Goal: Task Accomplishment & Management: Manage account settings

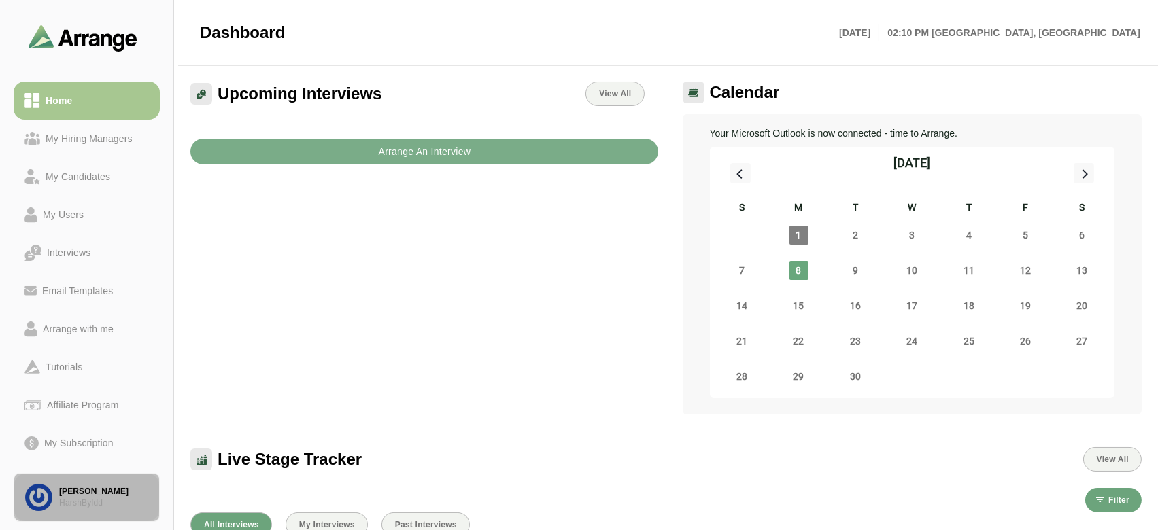
click at [74, 494] on div "[PERSON_NAME]" at bounding box center [103, 492] width 89 height 12
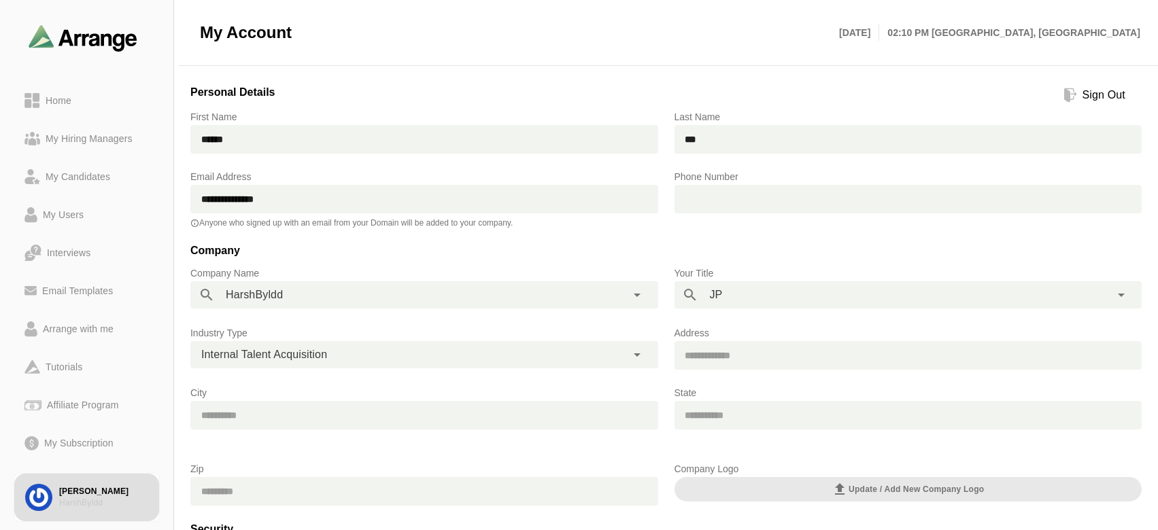
click at [277, 345] on div "**********" at bounding box center [408, 354] width 437 height 27
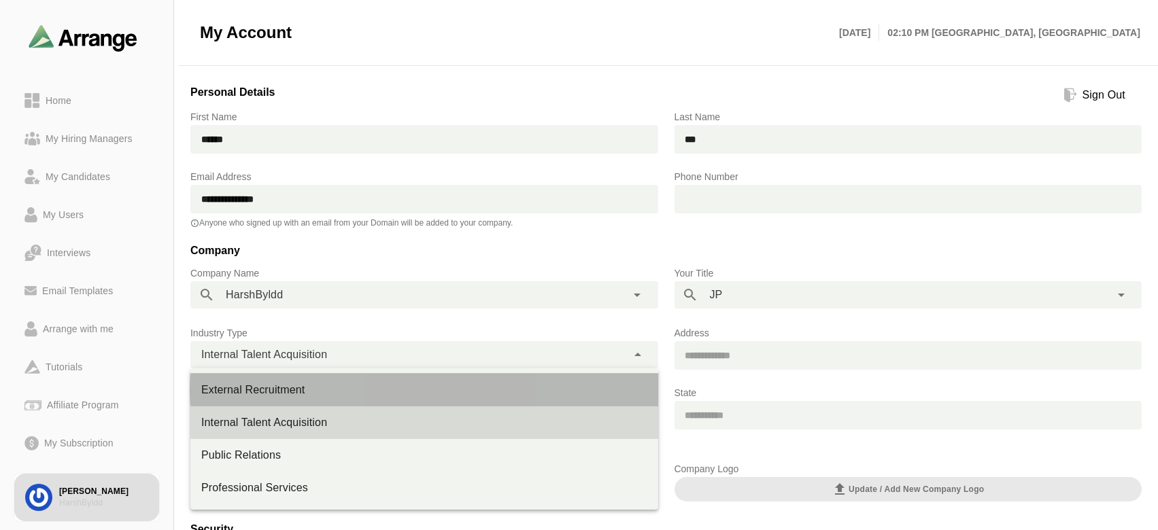
click at [277, 395] on div "External Recruitment" at bounding box center [424, 390] width 446 height 16
type input "**********"
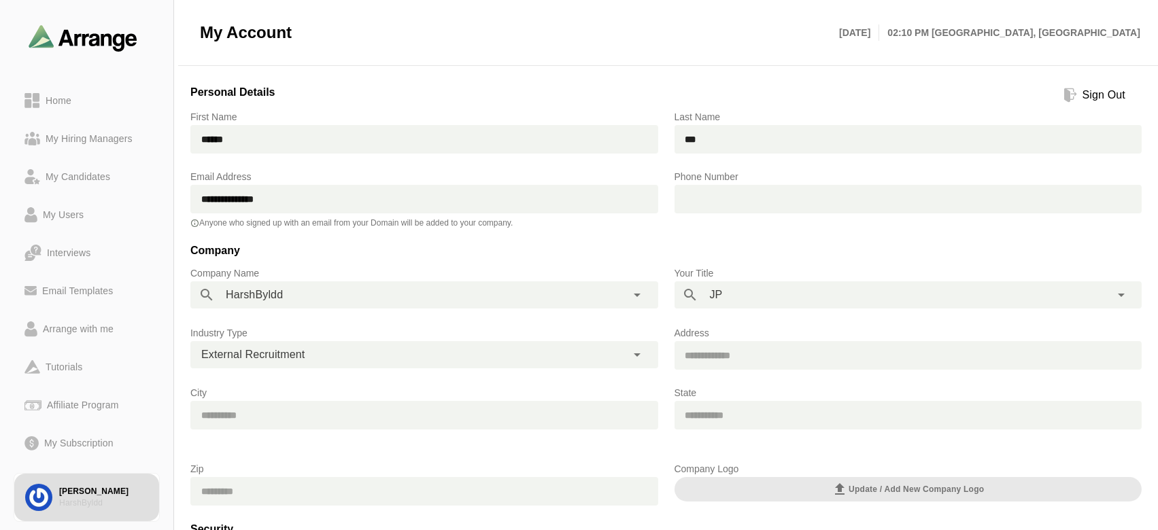
scroll to position [197, 0]
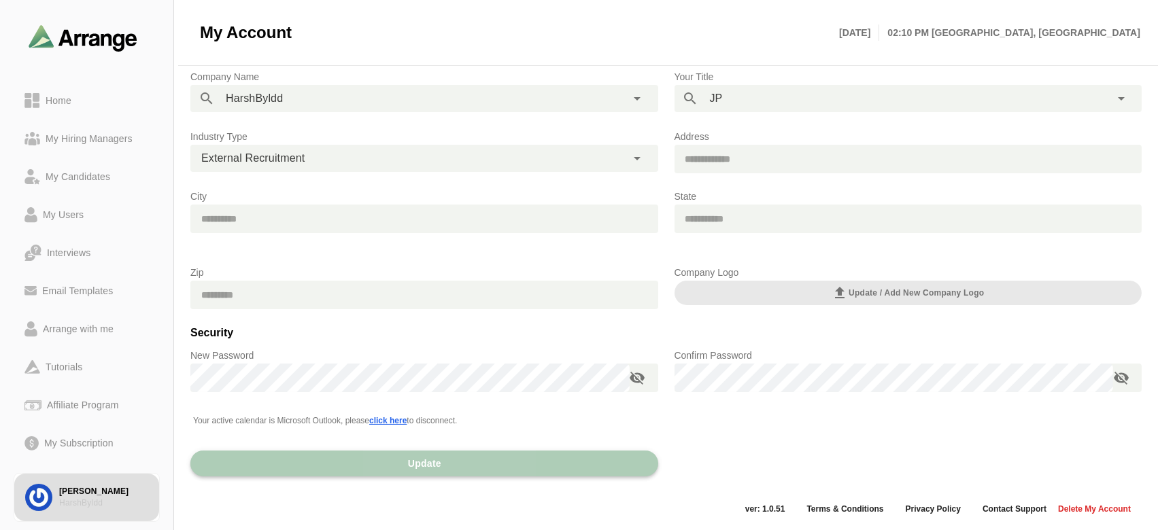
click at [304, 469] on button "Update" at bounding box center [424, 464] width 468 height 26
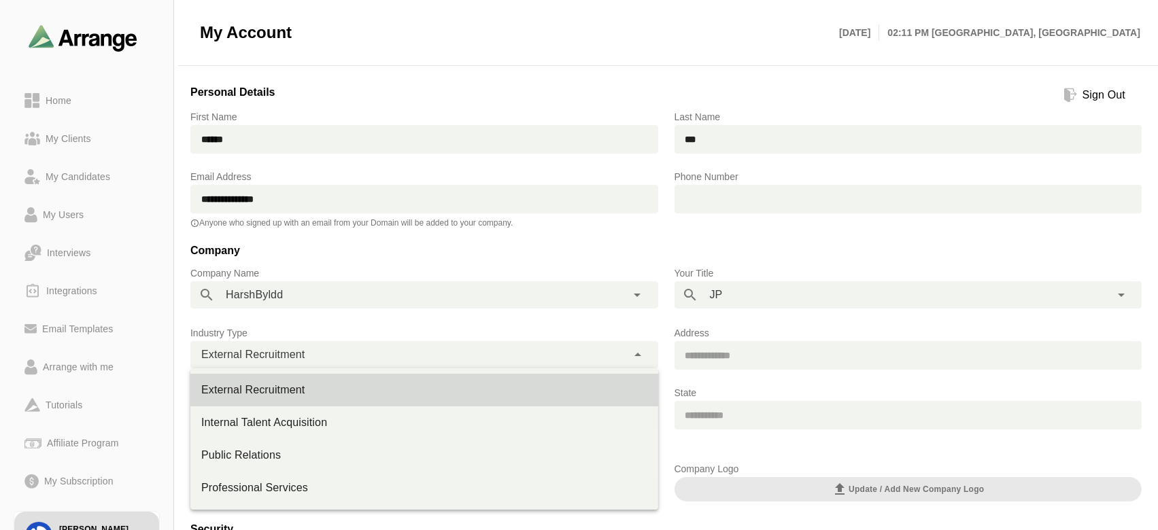
click at [383, 350] on div "**********" at bounding box center [408, 354] width 437 height 27
click at [347, 422] on div "Internal Talent Acquisition" at bounding box center [424, 423] width 446 height 16
type input "**********"
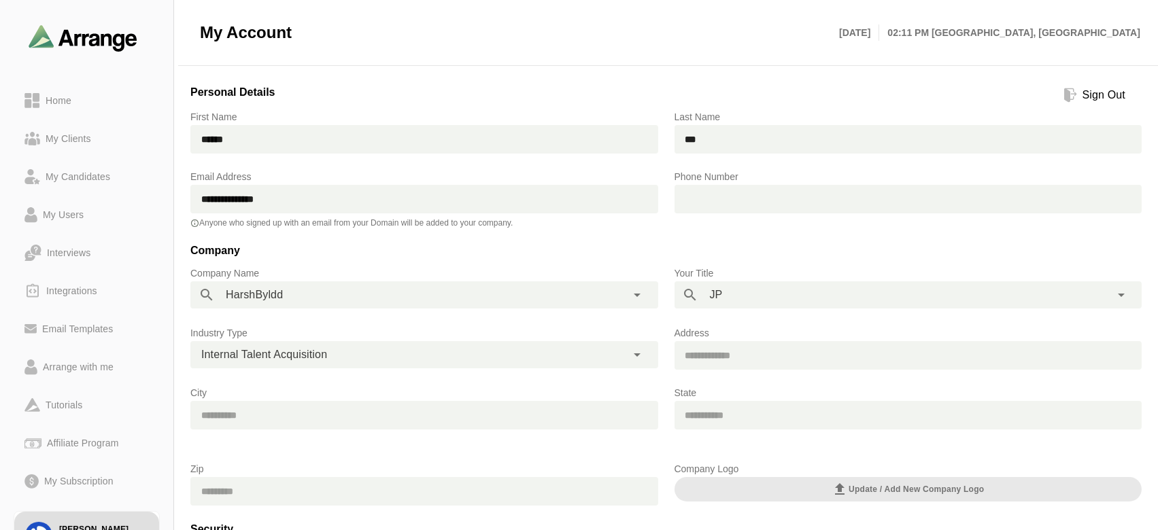
scroll to position [197, 0]
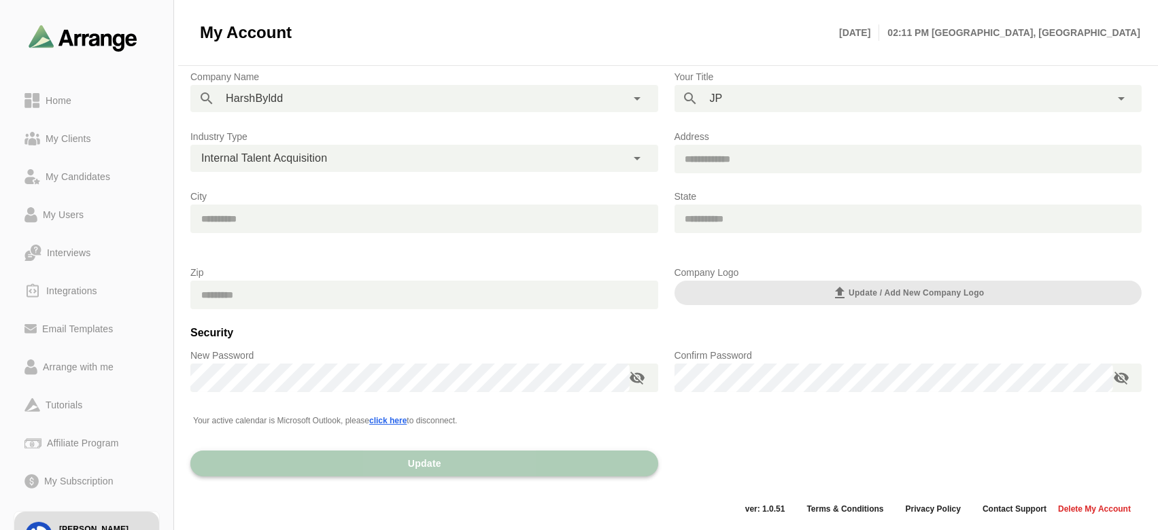
click at [356, 468] on button "Update" at bounding box center [424, 464] width 468 height 26
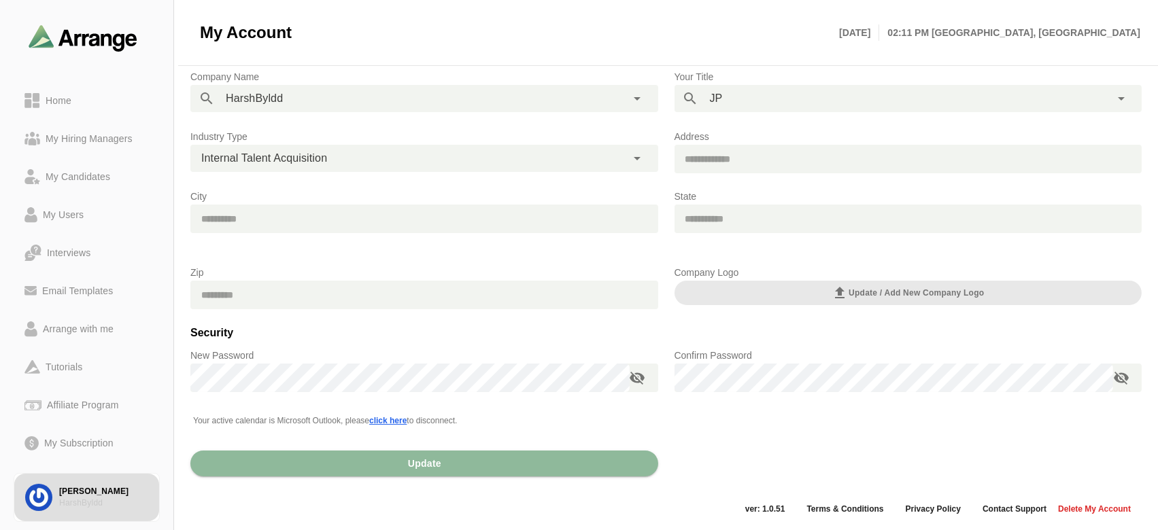
scroll to position [39, 0]
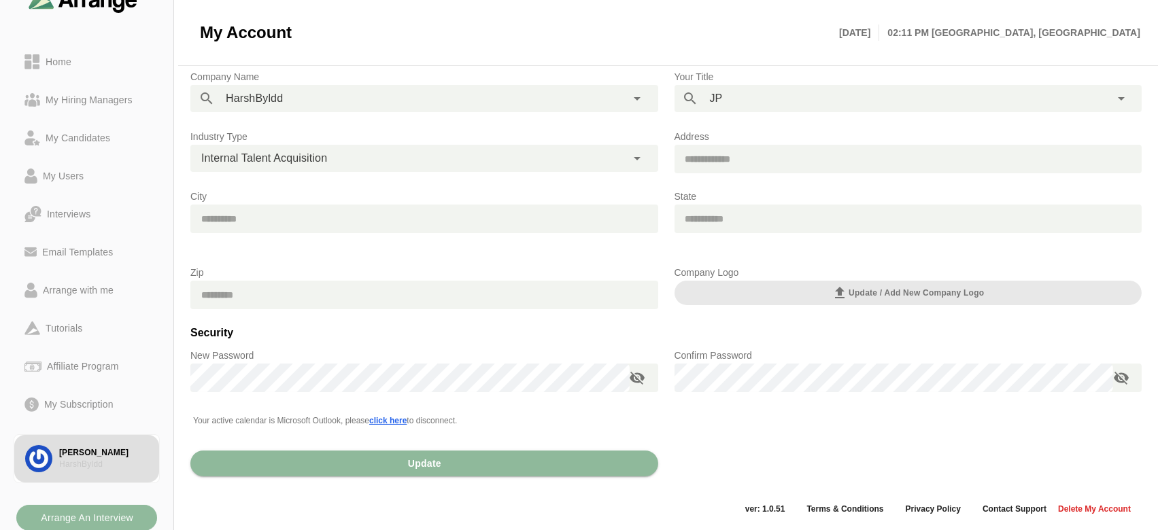
click at [86, 518] on b "Arrange An Interview" at bounding box center [86, 518] width 93 height 26
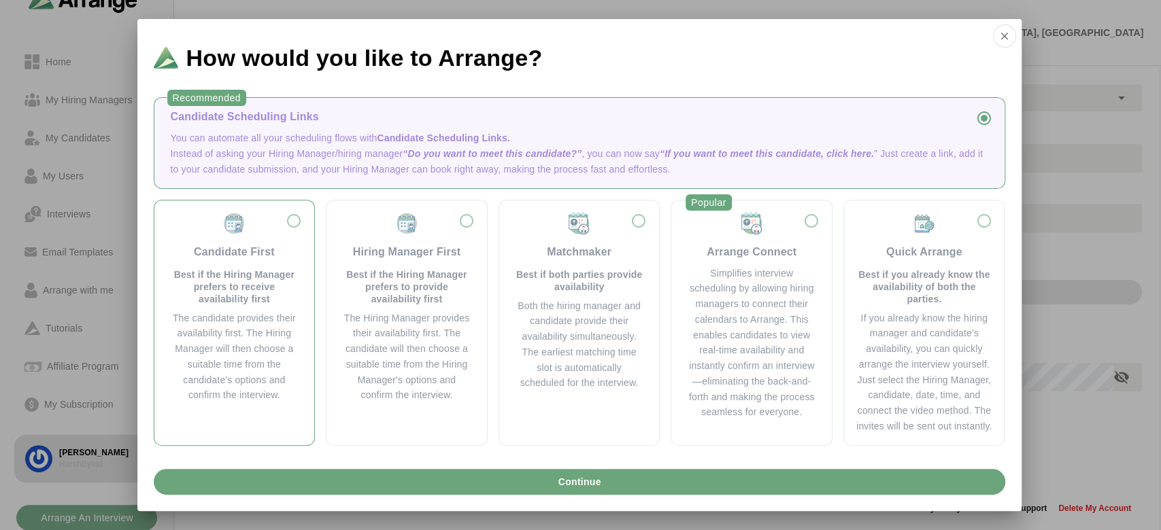
click at [276, 350] on div "The candidate provides their availability first. The Hiring Manager will then c…" at bounding box center [235, 357] width 128 height 93
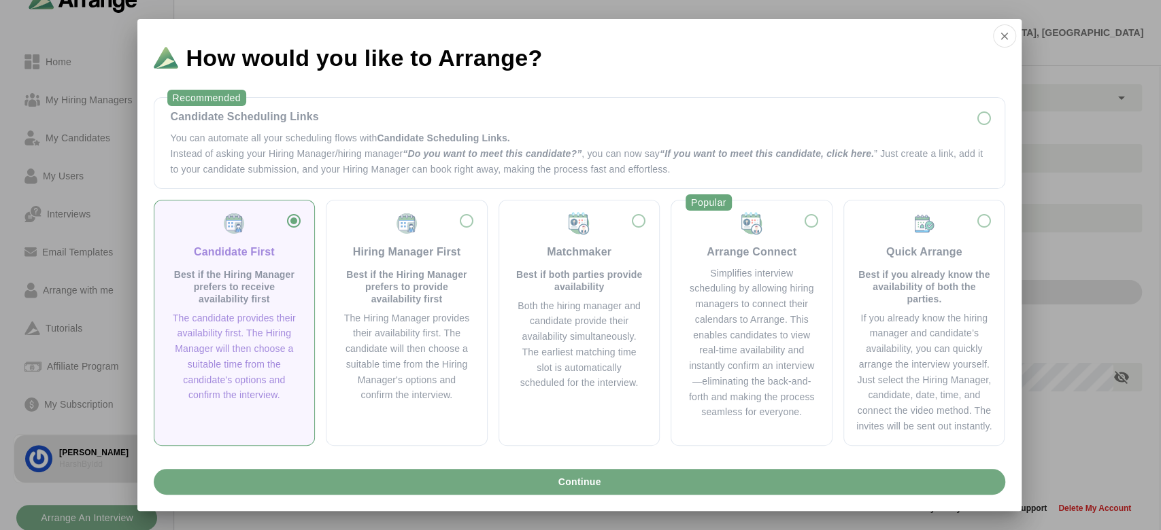
click at [333, 476] on button "Continue" at bounding box center [580, 482] width 852 height 26
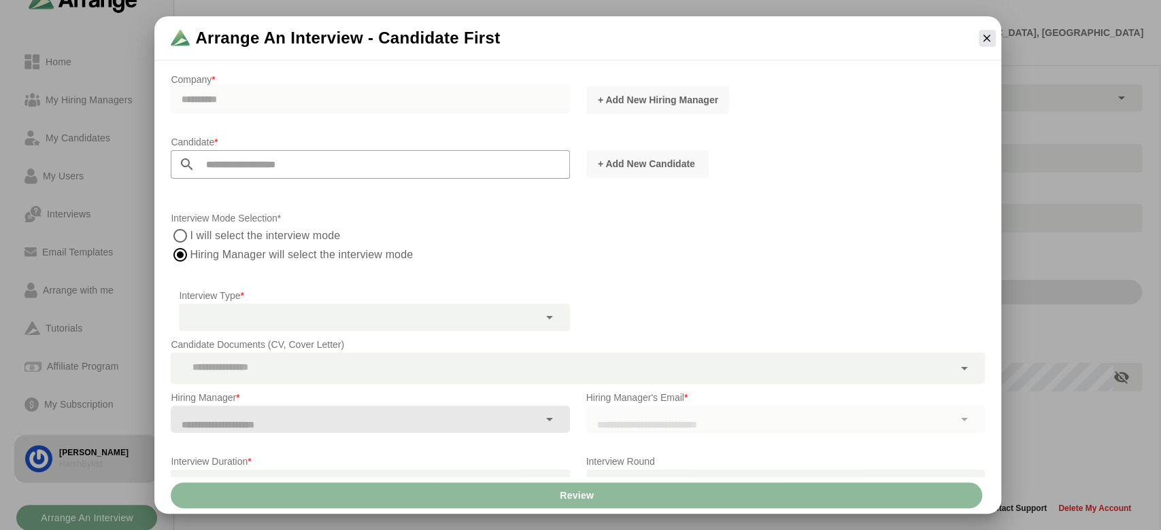
click at [977, 41] on div at bounding box center [987, 38] width 28 height 28
click at [990, 46] on div at bounding box center [987, 38] width 28 height 28
click at [983, 41] on icon "button" at bounding box center [987, 38] width 12 height 12
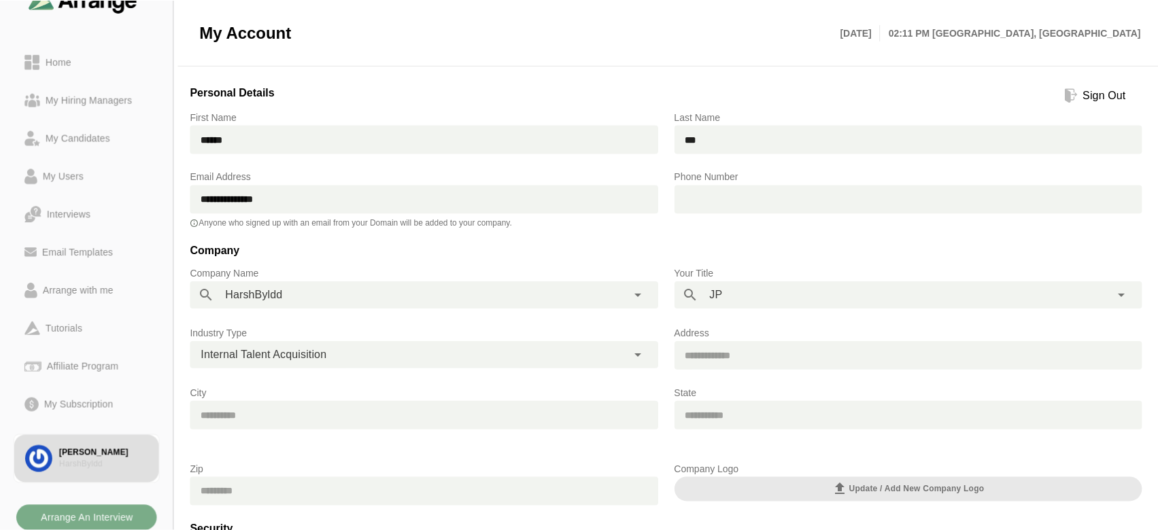
scroll to position [197, 0]
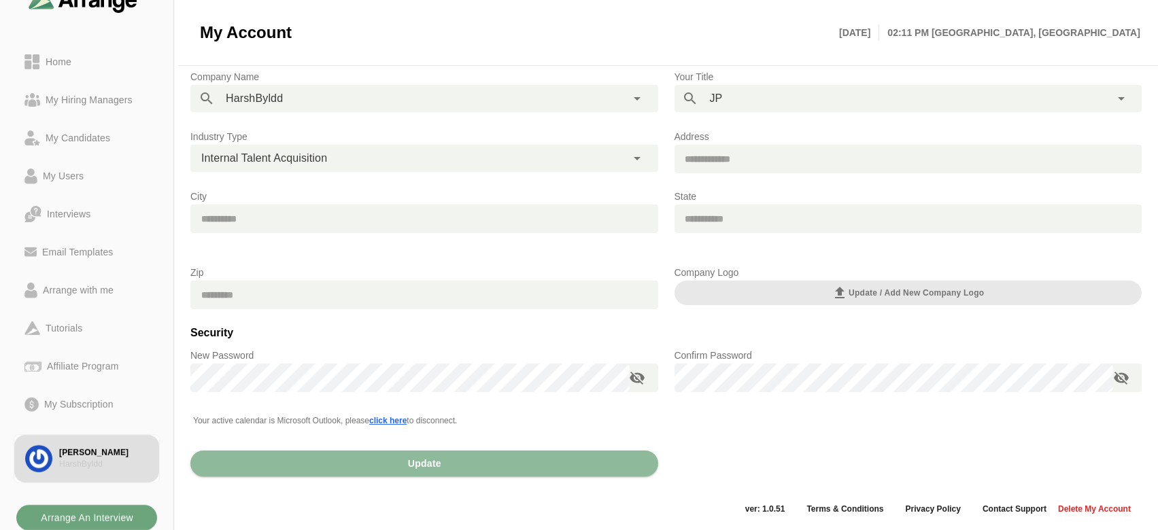
click at [123, 522] on b "Arrange An Interview" at bounding box center [86, 518] width 93 height 26
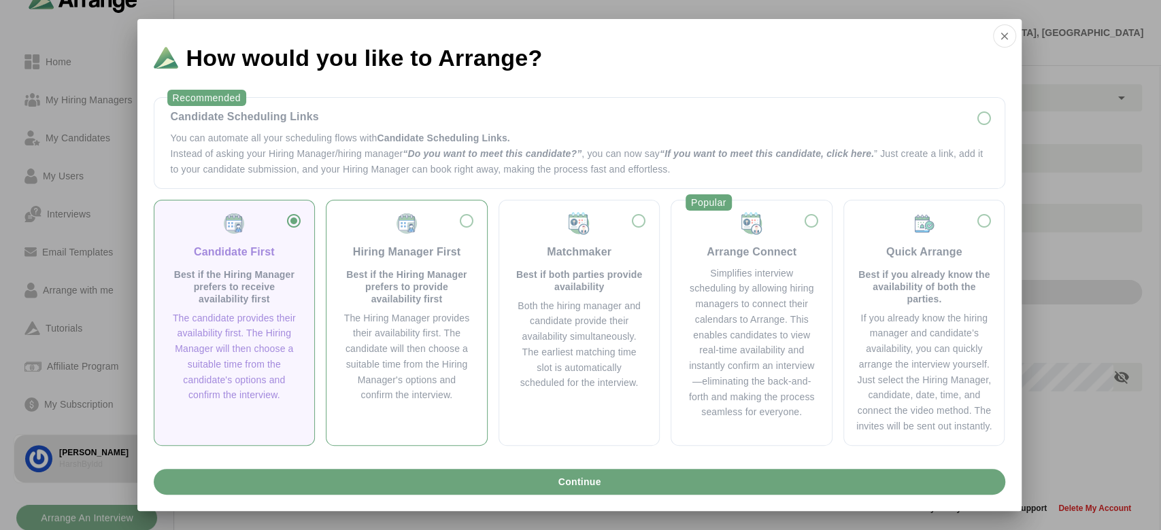
click at [397, 341] on div "The Hiring Manager provides their availability first. The candidate will then c…" at bounding box center [407, 357] width 128 height 93
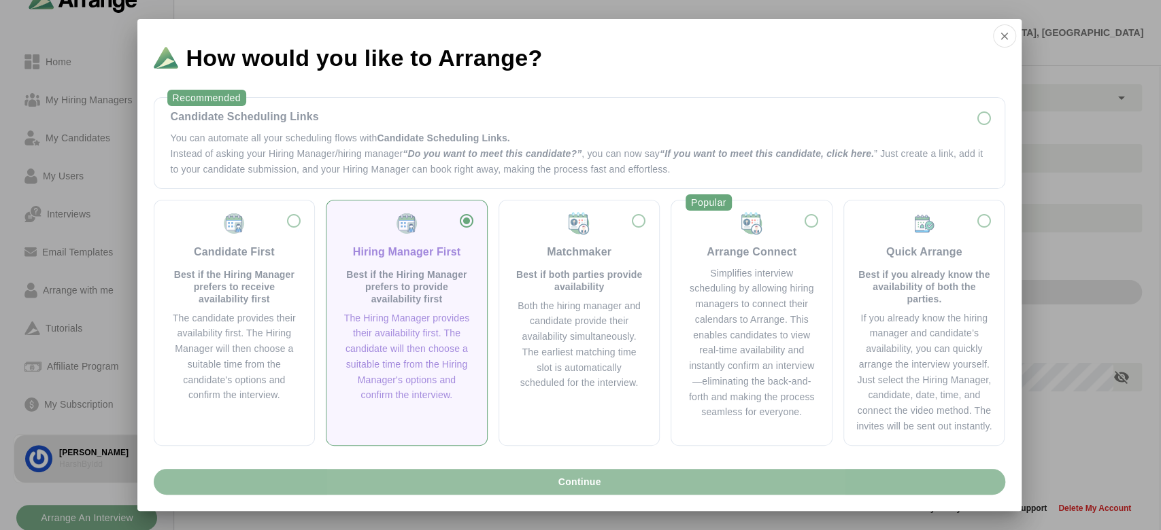
click at [424, 483] on button "Continue" at bounding box center [580, 482] width 852 height 26
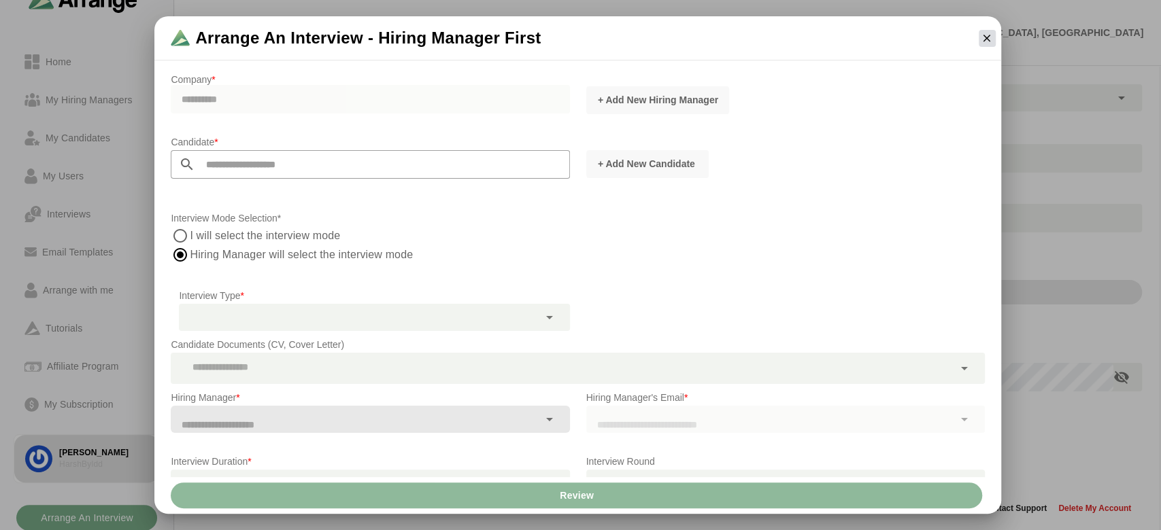
click at [987, 35] on icon "button" at bounding box center [987, 38] width 12 height 12
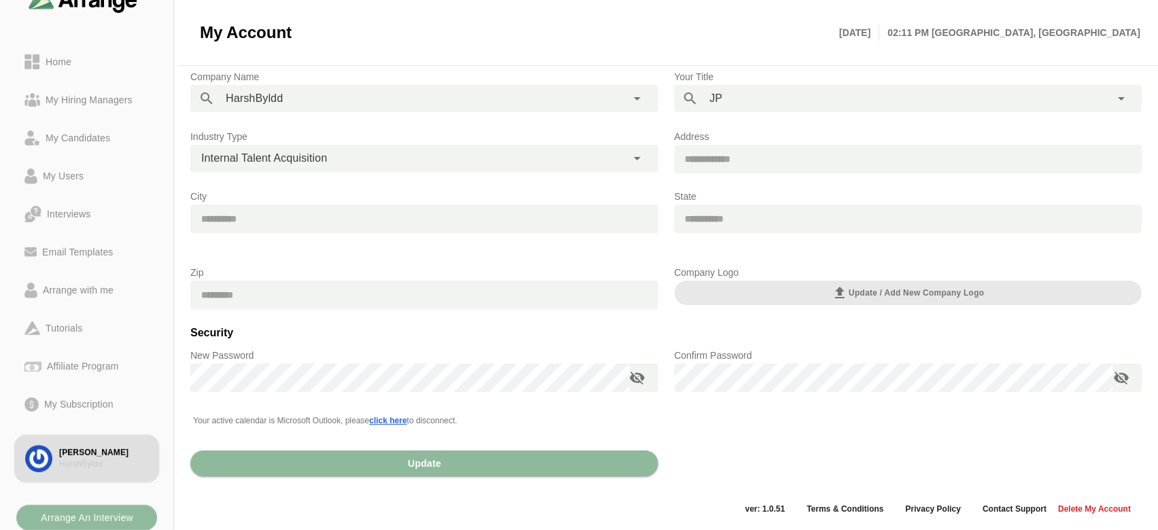
click at [114, 511] on b "Arrange An Interview" at bounding box center [86, 518] width 93 height 26
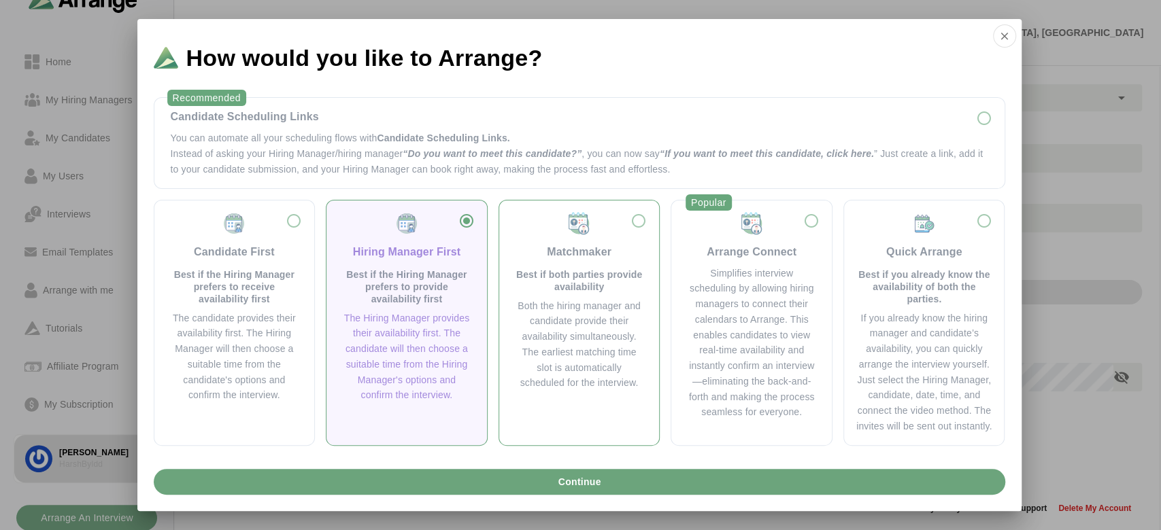
click at [510, 358] on div "Matchmaker Best if both parties provide availability Both the hiring manager an…" at bounding box center [579, 302] width 139 height 180
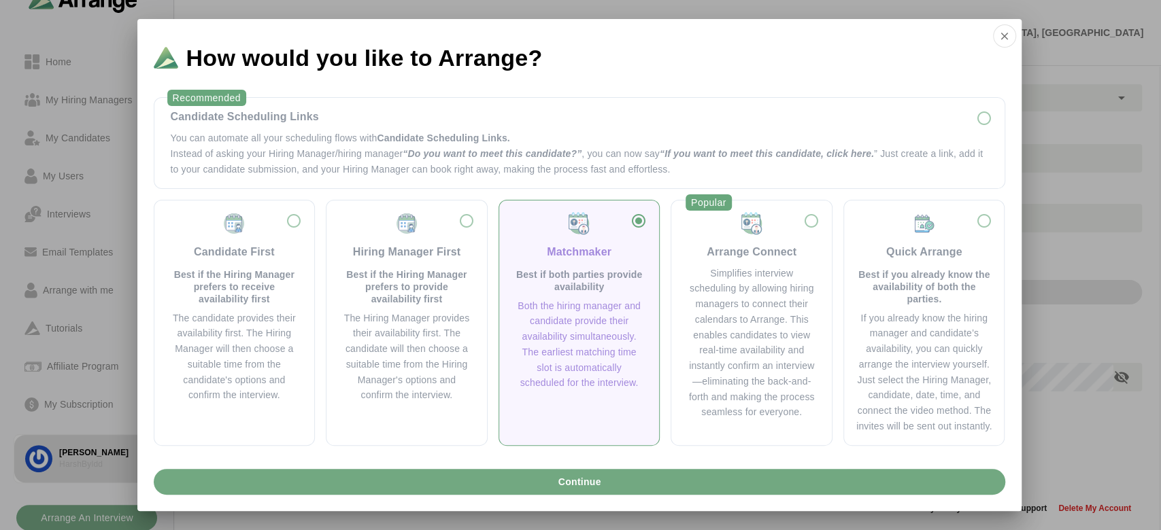
click at [501, 487] on button "Continue" at bounding box center [580, 482] width 852 height 26
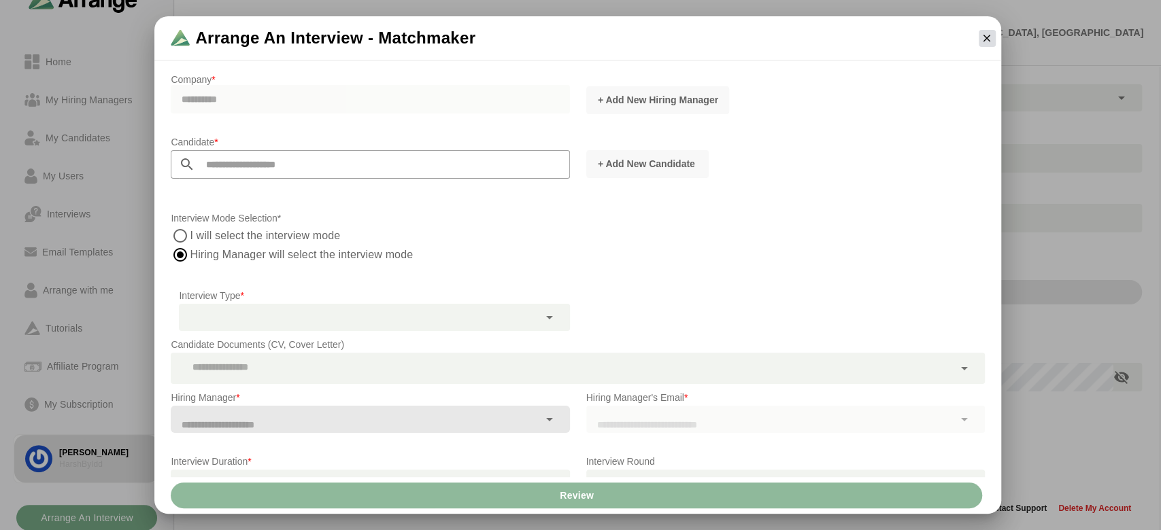
click at [990, 41] on icon "button" at bounding box center [987, 38] width 12 height 12
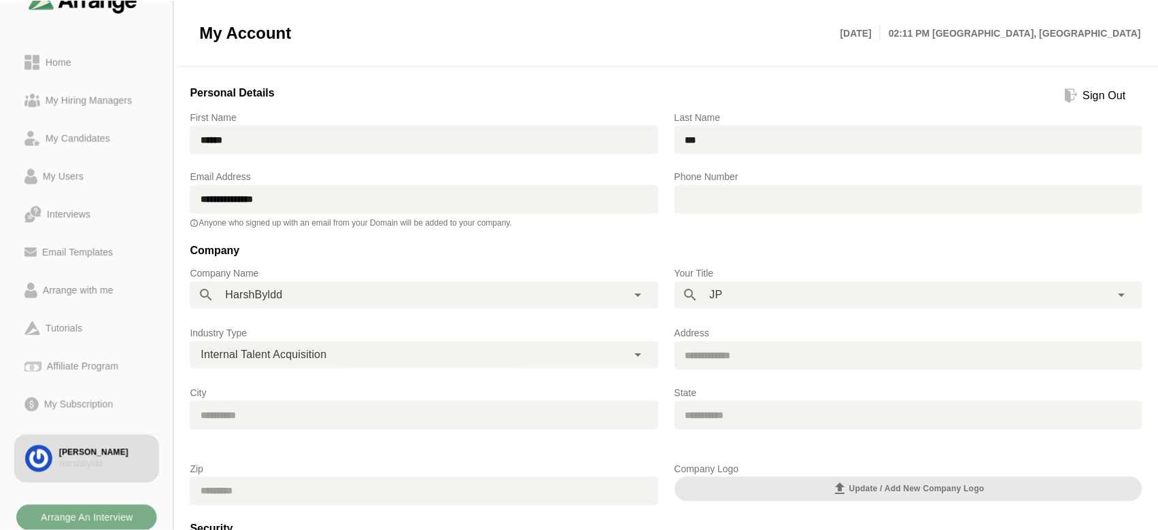
scroll to position [197, 0]
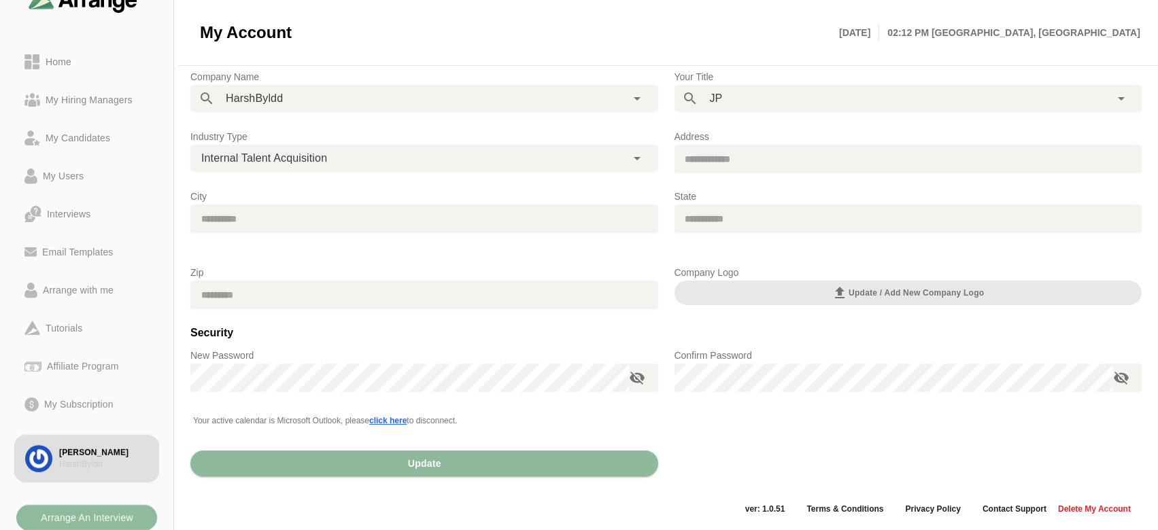
click at [86, 515] on b "Arrange An Interview" at bounding box center [86, 518] width 93 height 26
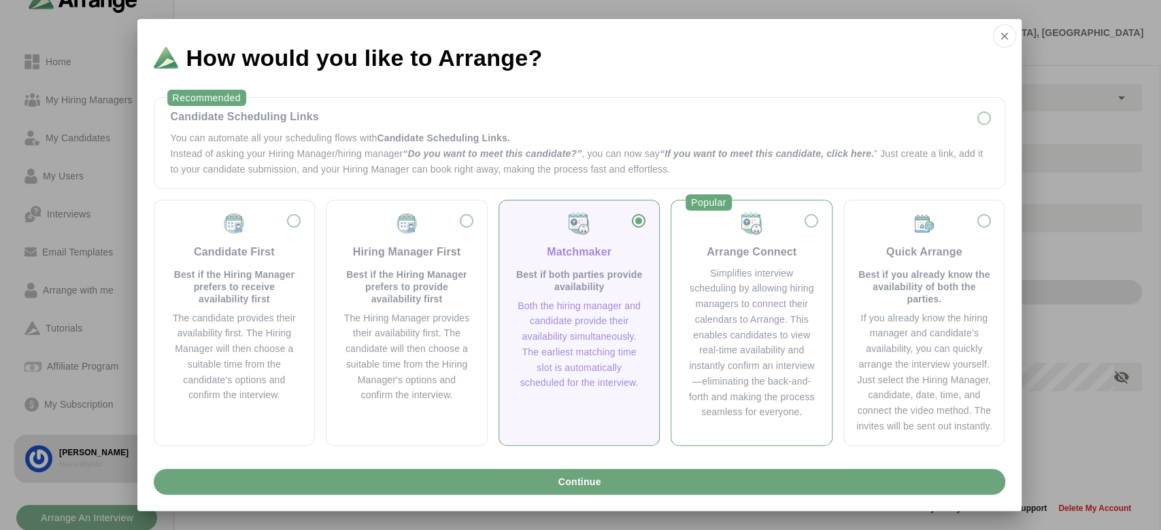
click at [739, 376] on div "Simplifies interview scheduling by allowing hiring managers to connect their ca…" at bounding box center [752, 343] width 128 height 155
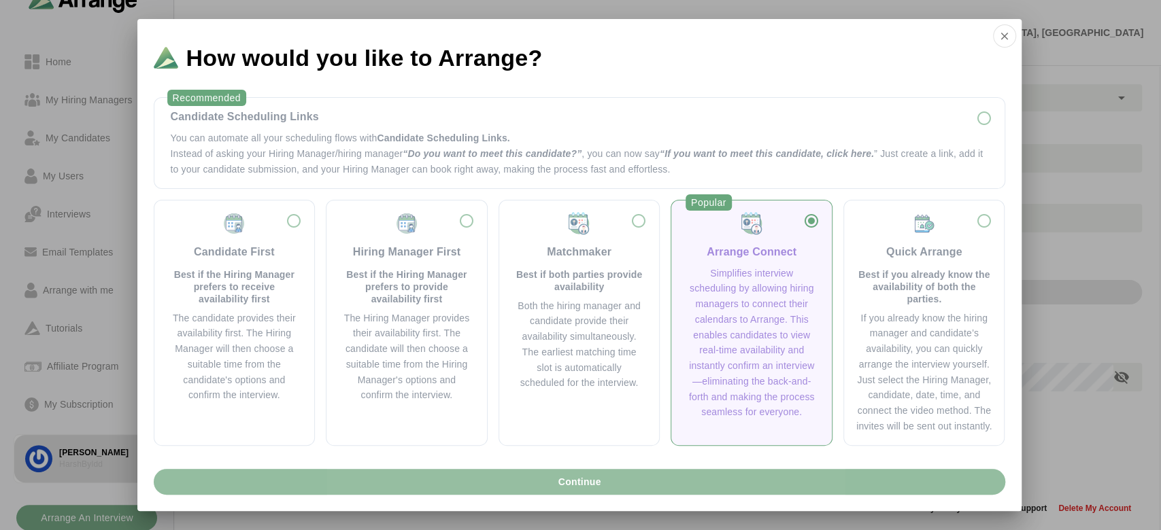
click at [671, 477] on button "Continue" at bounding box center [580, 482] width 852 height 26
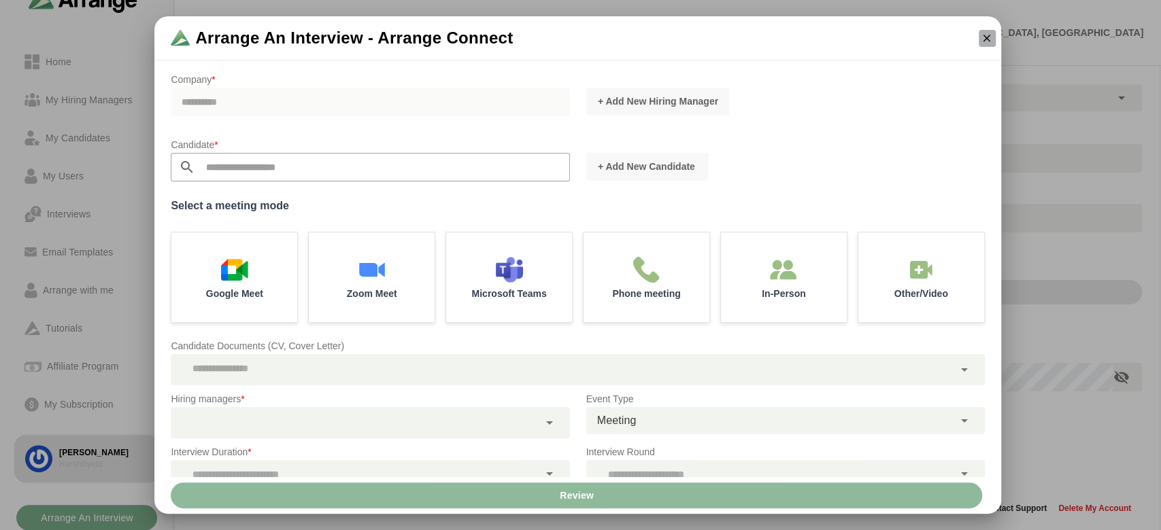
click at [986, 46] on button "button" at bounding box center [987, 38] width 17 height 17
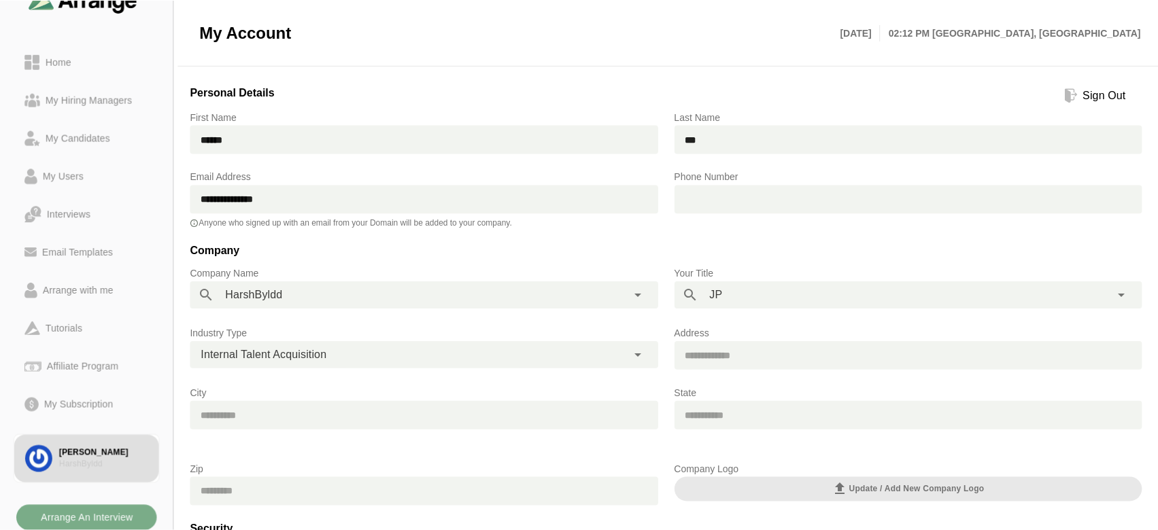
scroll to position [197, 0]
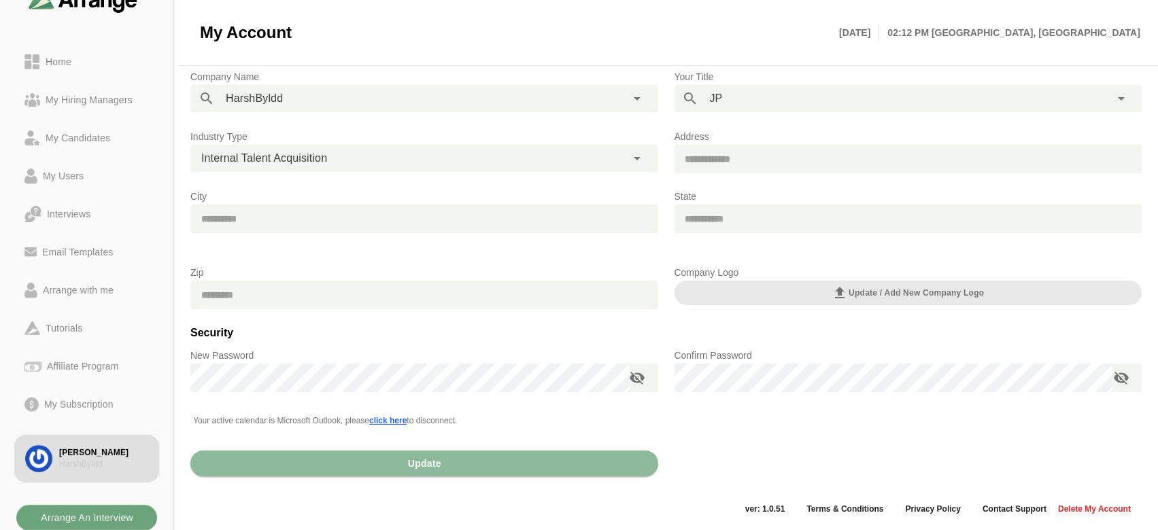
click at [107, 516] on b "Arrange An Interview" at bounding box center [86, 518] width 93 height 26
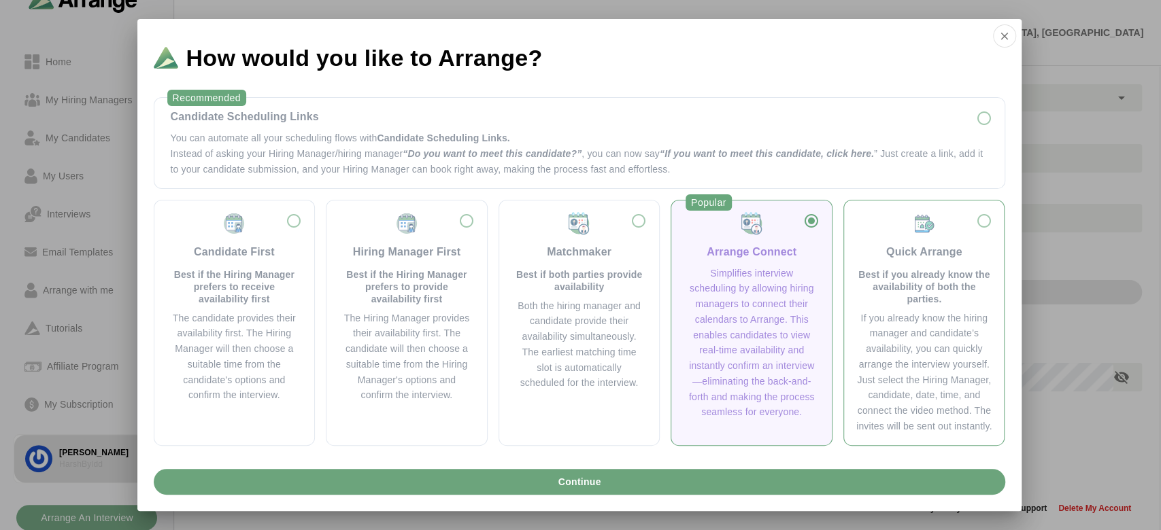
click at [934, 341] on div "If you already know the hiring manager and candidate’s availability, you can qu…" at bounding box center [924, 373] width 139 height 124
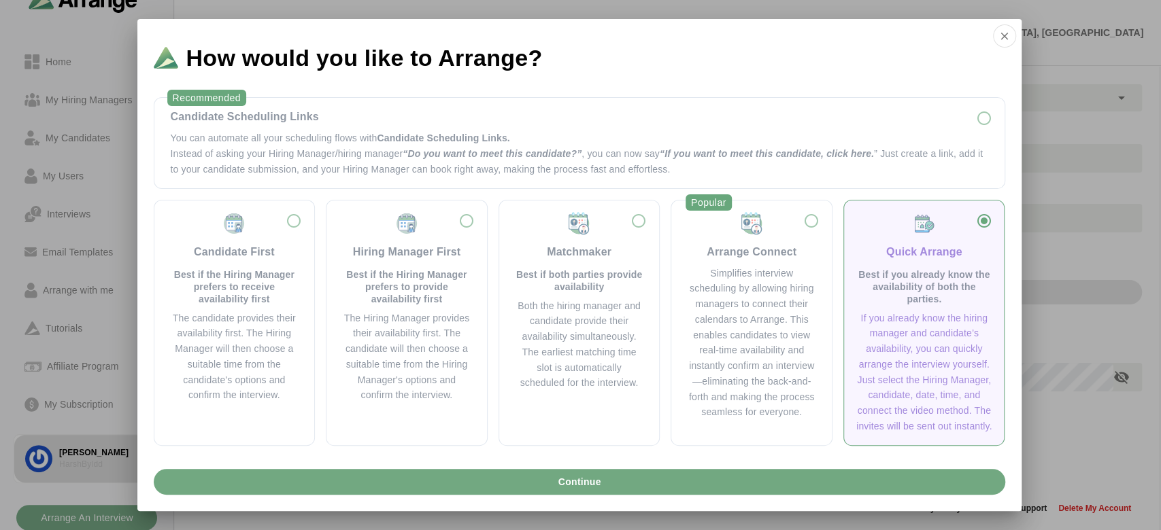
click at [743, 482] on button "Continue" at bounding box center [580, 482] width 852 height 26
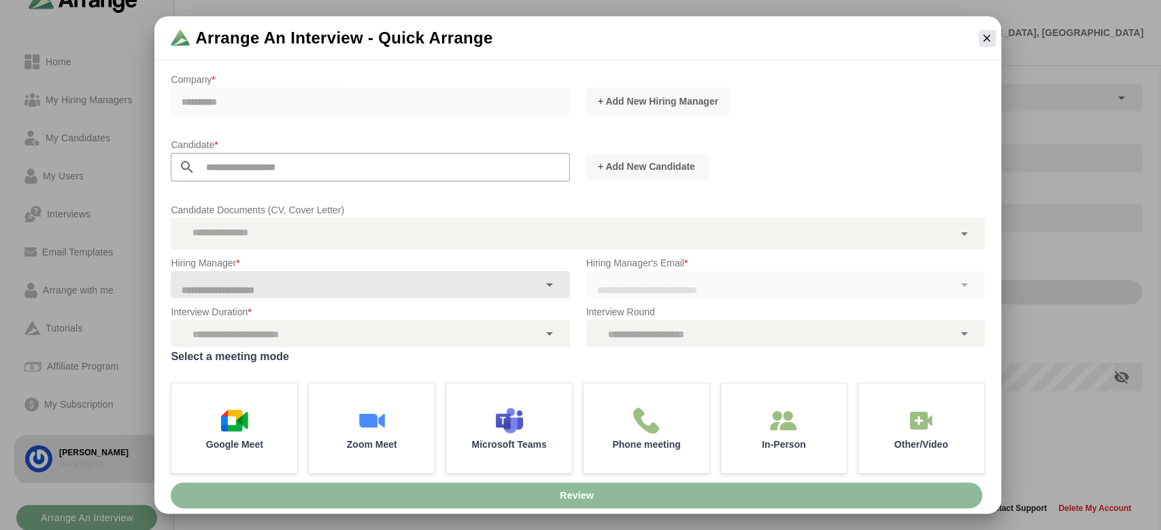
click at [990, 25] on div at bounding box center [987, 38] width 28 height 28
click at [985, 38] on icon "button" at bounding box center [987, 38] width 12 height 12
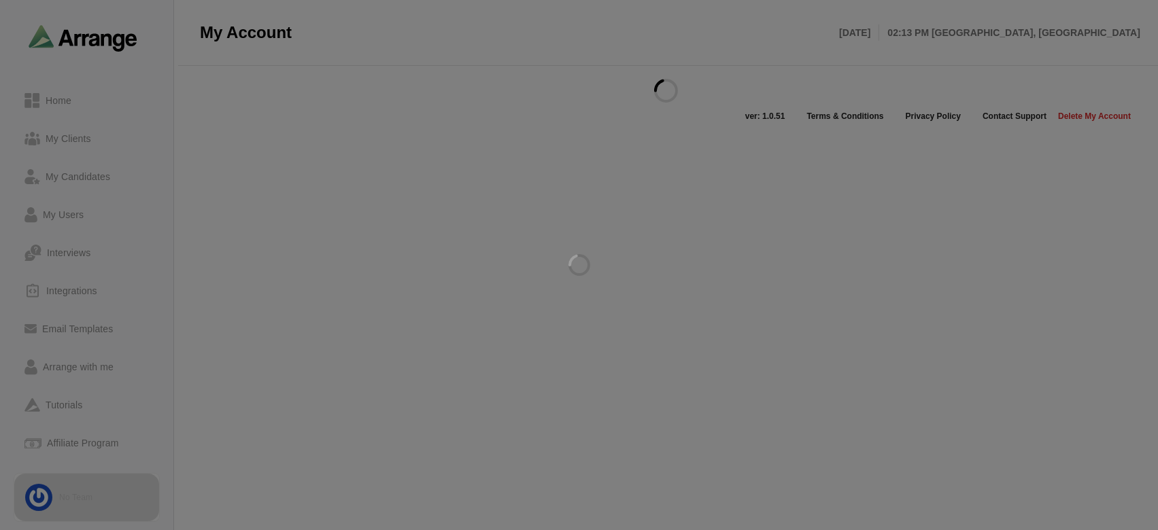
click at [141, 467] on div at bounding box center [579, 265] width 1158 height 530
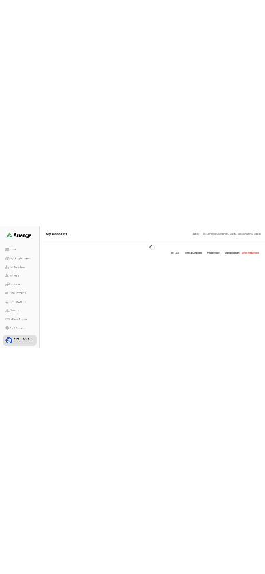
scroll to position [39, 0]
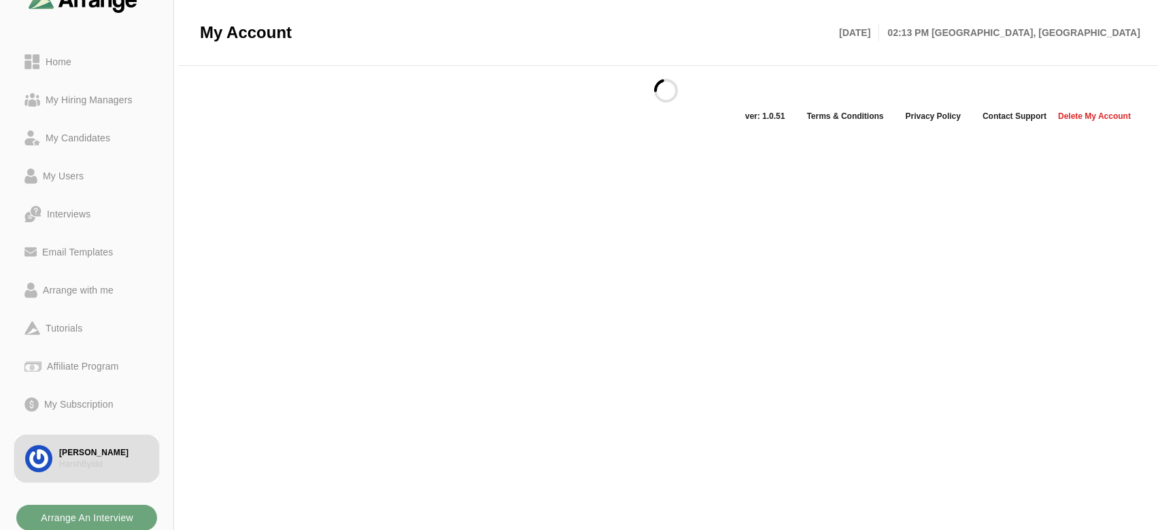
click at [129, 507] on b "Arrange An Interview" at bounding box center [86, 518] width 93 height 26
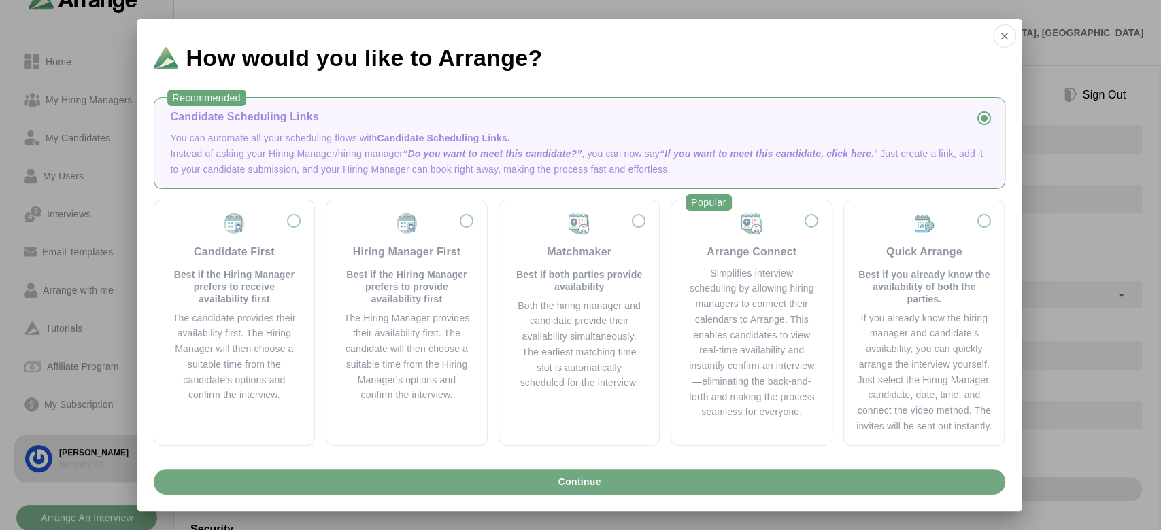
click at [302, 475] on button "Continue" at bounding box center [580, 482] width 852 height 26
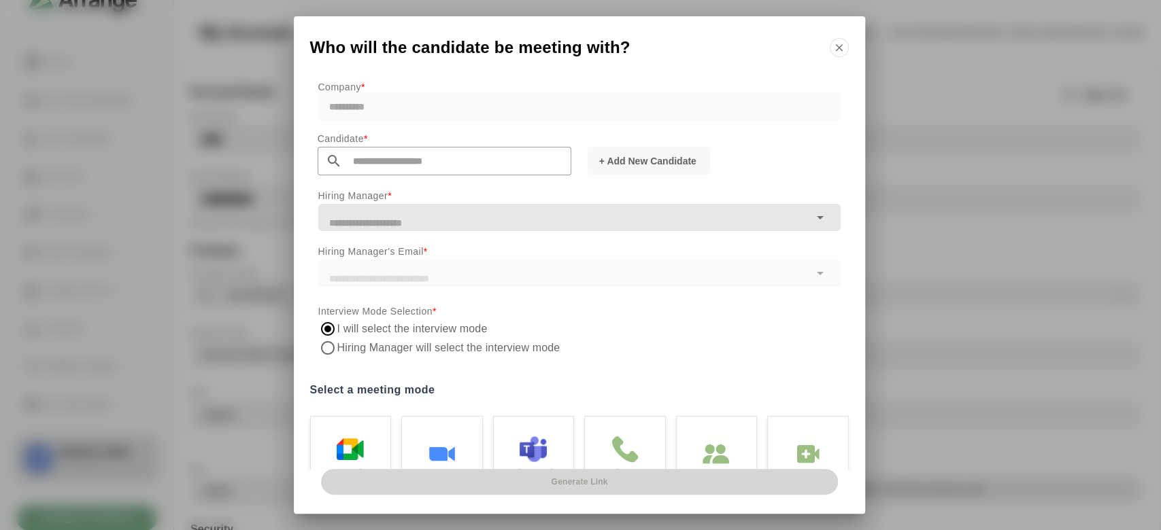
click at [393, 84] on p "Company *" at bounding box center [579, 87] width 522 height 16
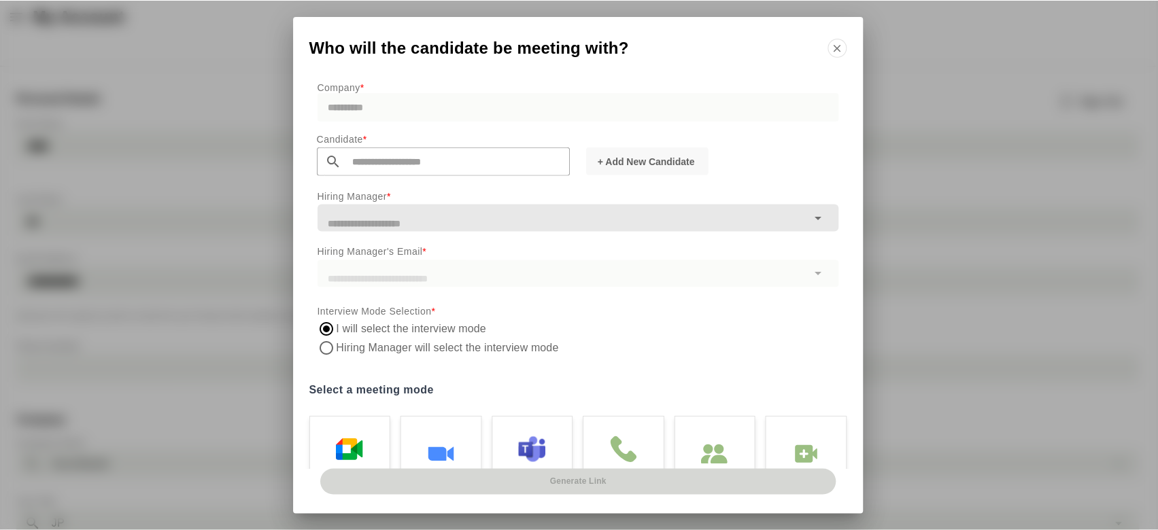
scroll to position [0, 0]
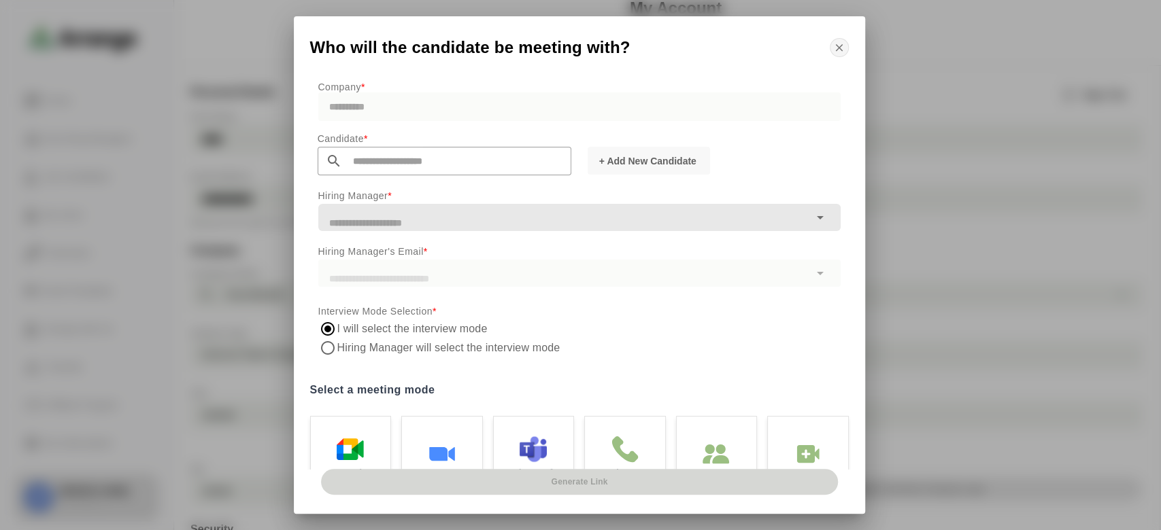
click at [836, 45] on icon "button" at bounding box center [839, 47] width 12 height 12
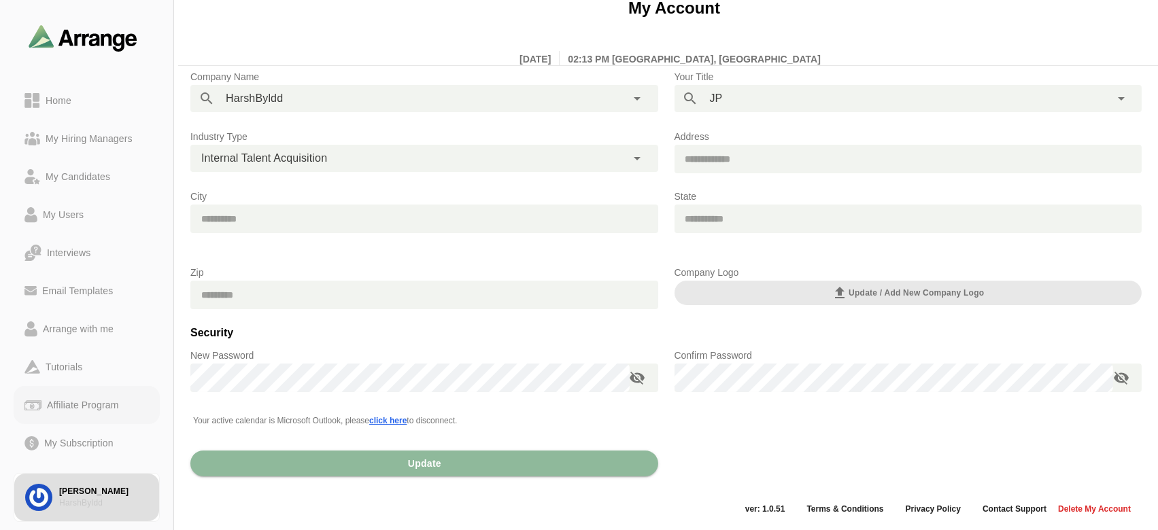
scroll to position [39, 0]
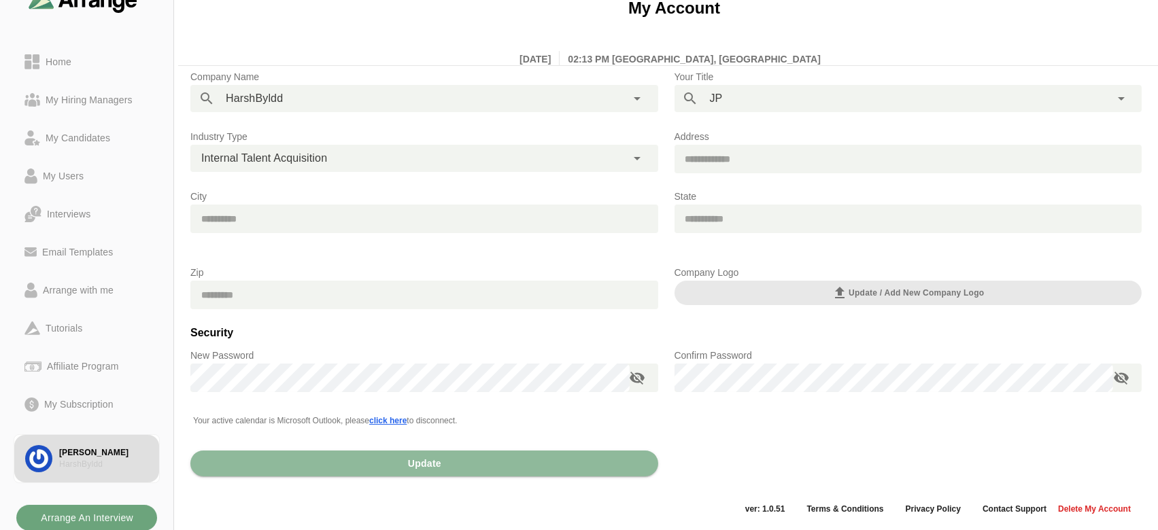
click at [60, 513] on b "Arrange An Interview" at bounding box center [86, 518] width 93 height 26
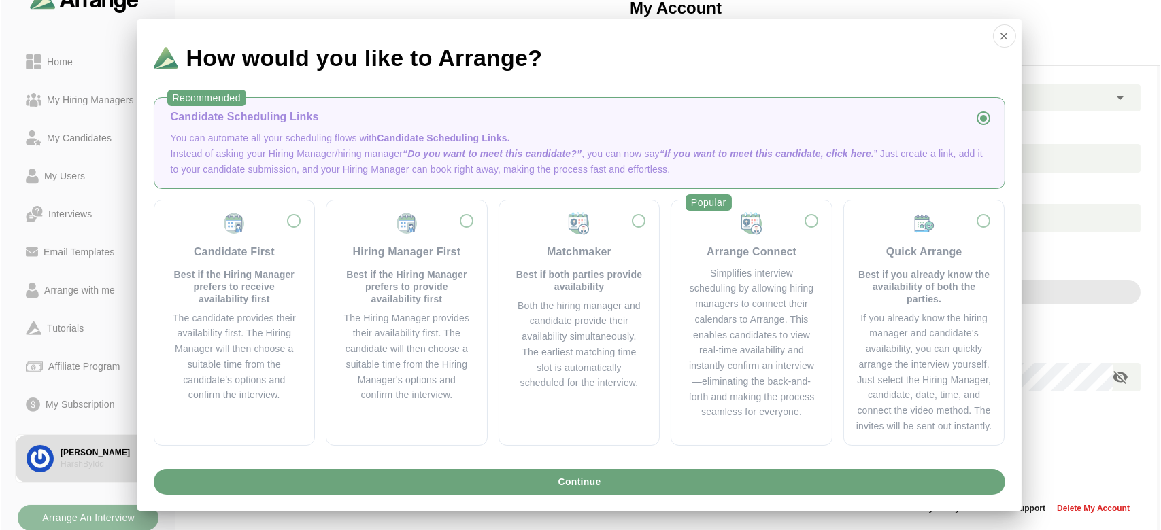
scroll to position [0, 0]
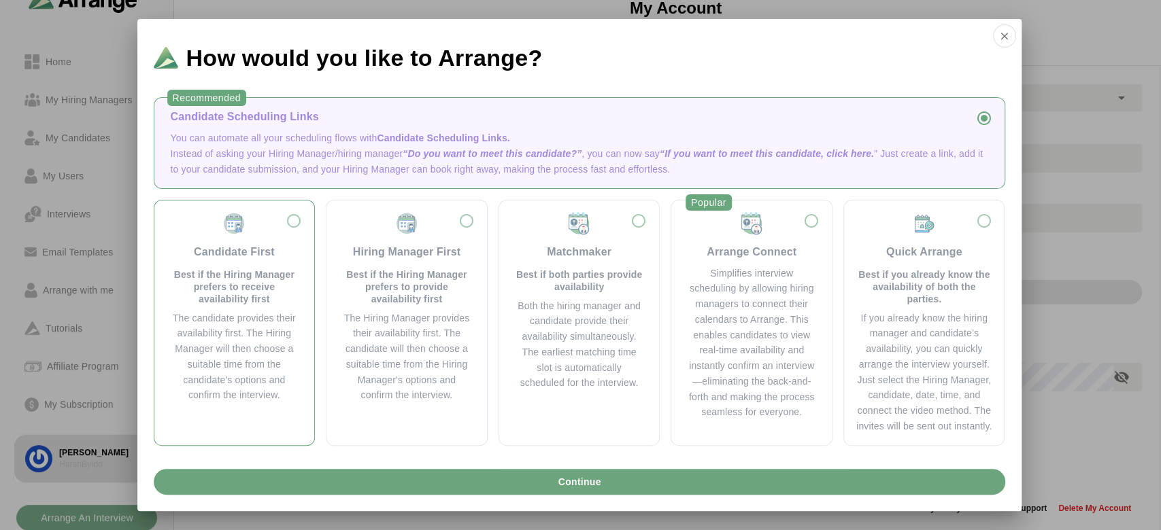
click at [294, 405] on label "Candidate First Best if the Hiring Manager prefers to receive availability firs…" at bounding box center [234, 323] width 139 height 223
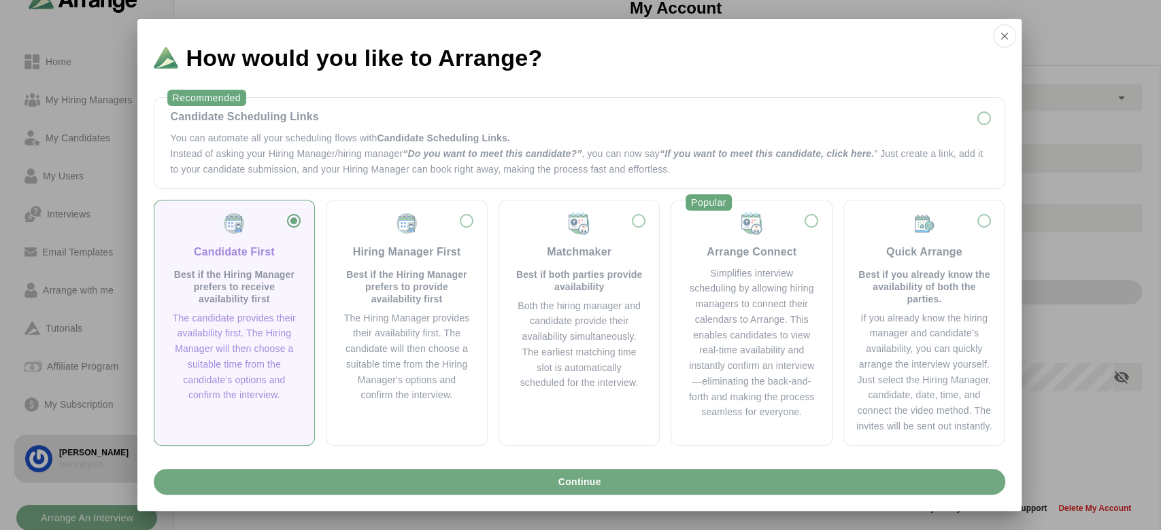
click at [345, 481] on button "Continue" at bounding box center [580, 482] width 852 height 26
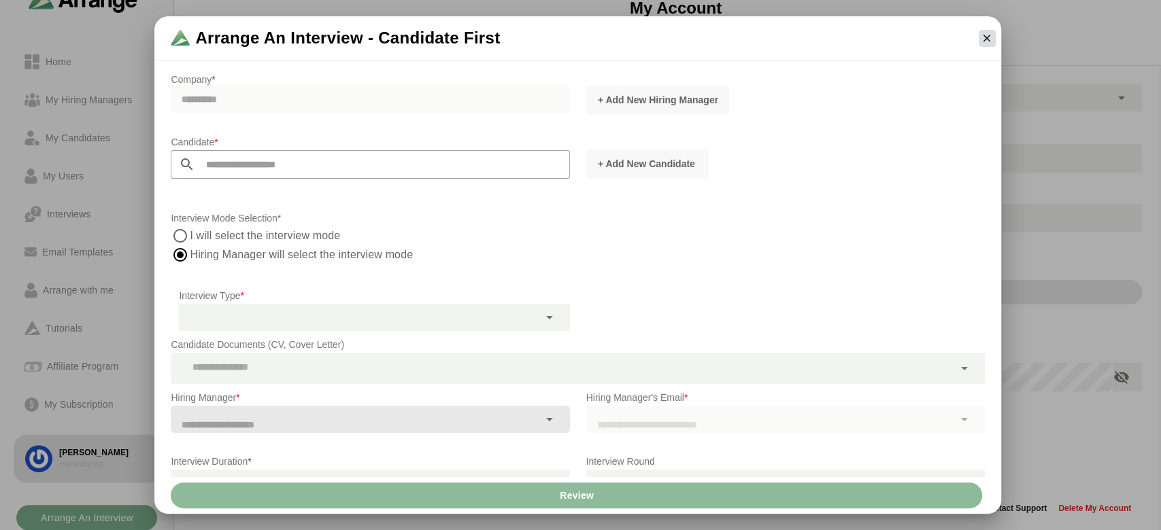
click at [986, 42] on icon "button" at bounding box center [987, 38] width 12 height 12
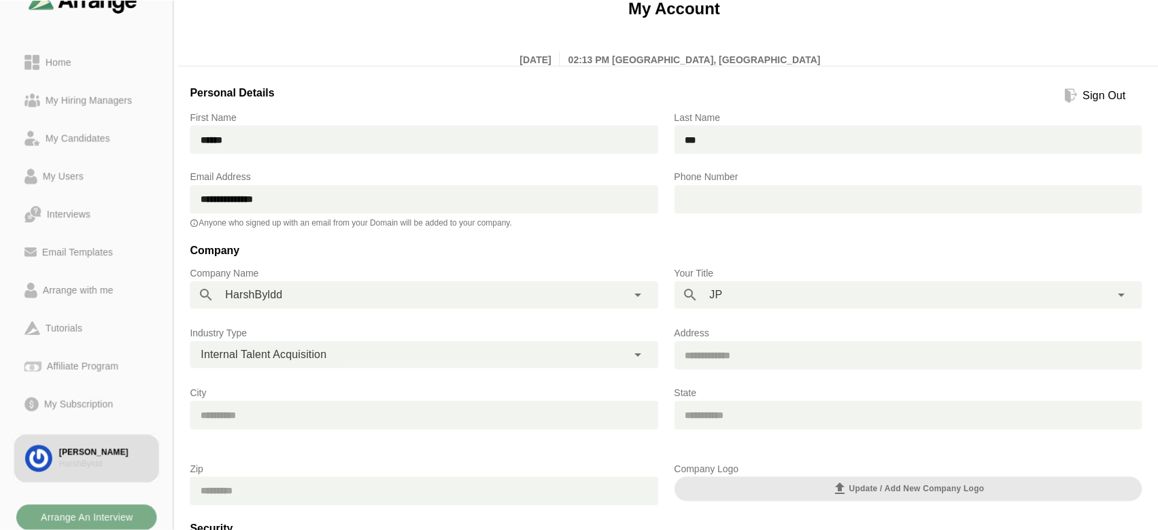
scroll to position [197, 0]
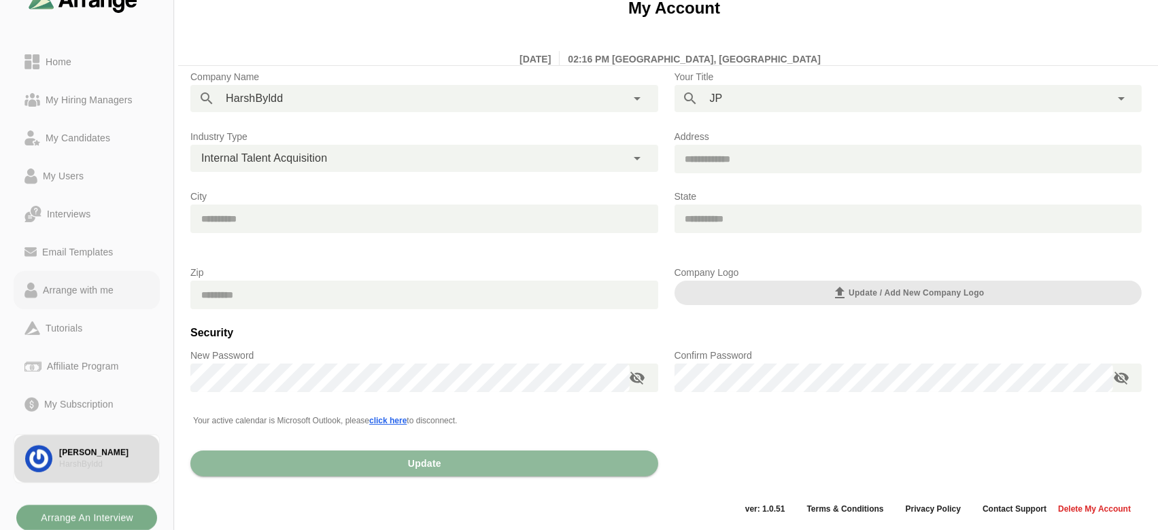
click at [72, 292] on div "Arrange with me" at bounding box center [78, 290] width 82 height 16
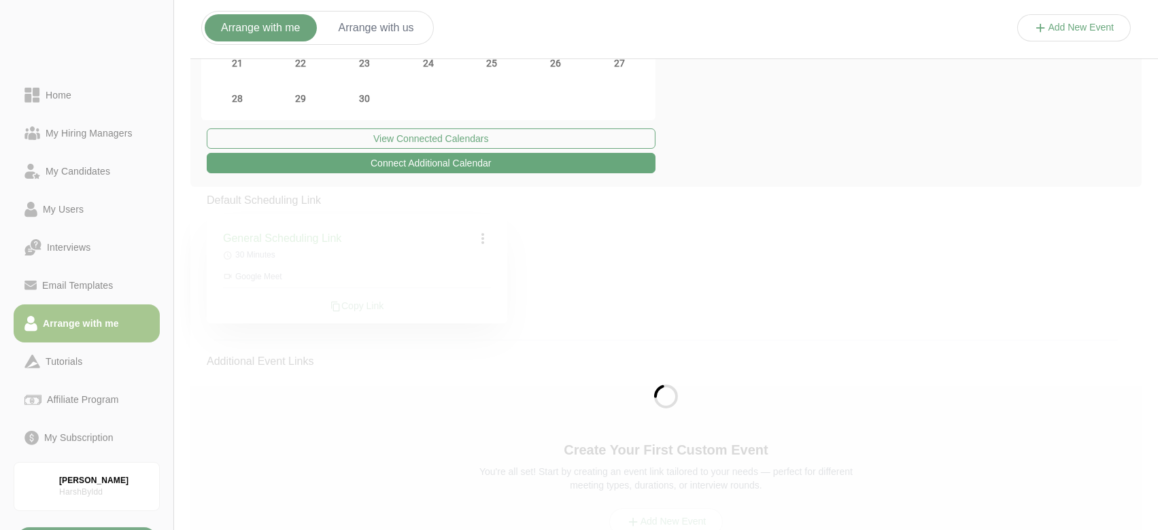
scroll to position [114, 0]
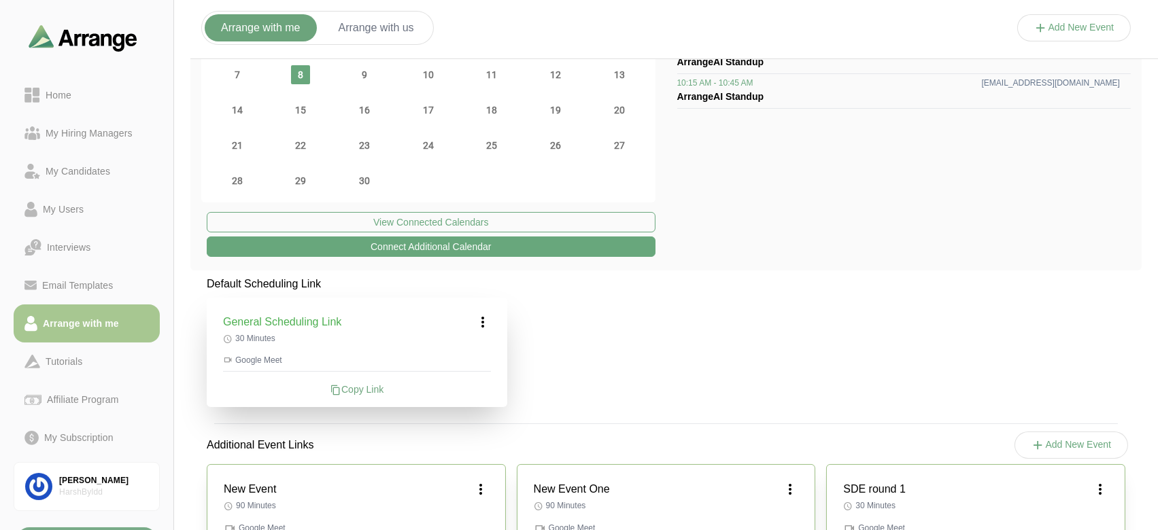
click at [482, 323] on icon at bounding box center [483, 322] width 16 height 16
click at [484, 365] on div "Edit" at bounding box center [470, 360] width 63 height 25
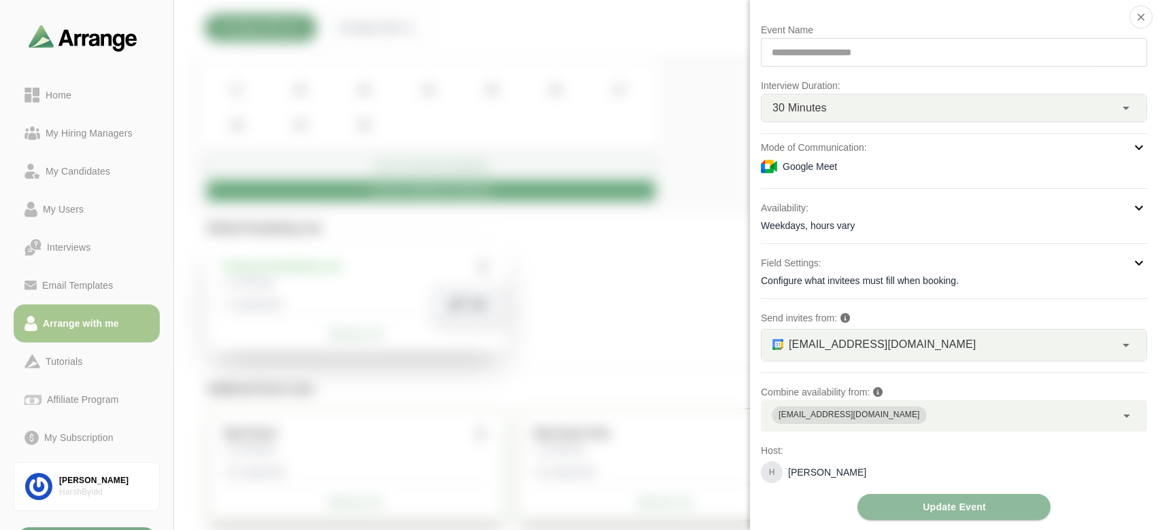
scroll to position [180, 0]
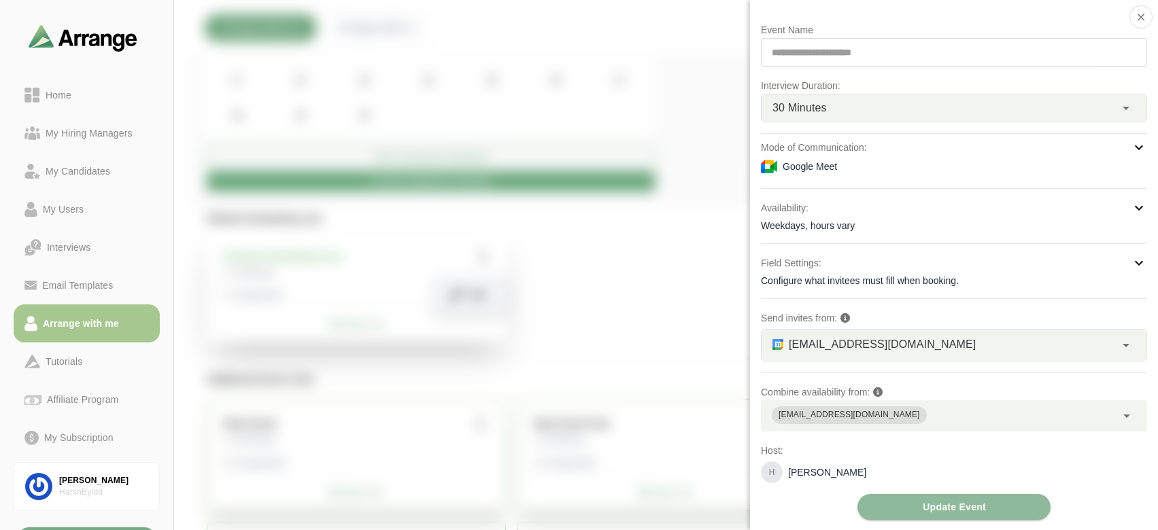
click at [891, 424] on div "[EMAIL_ADDRESS][DOMAIN_NAME]" at bounding box center [938, 416] width 355 height 31
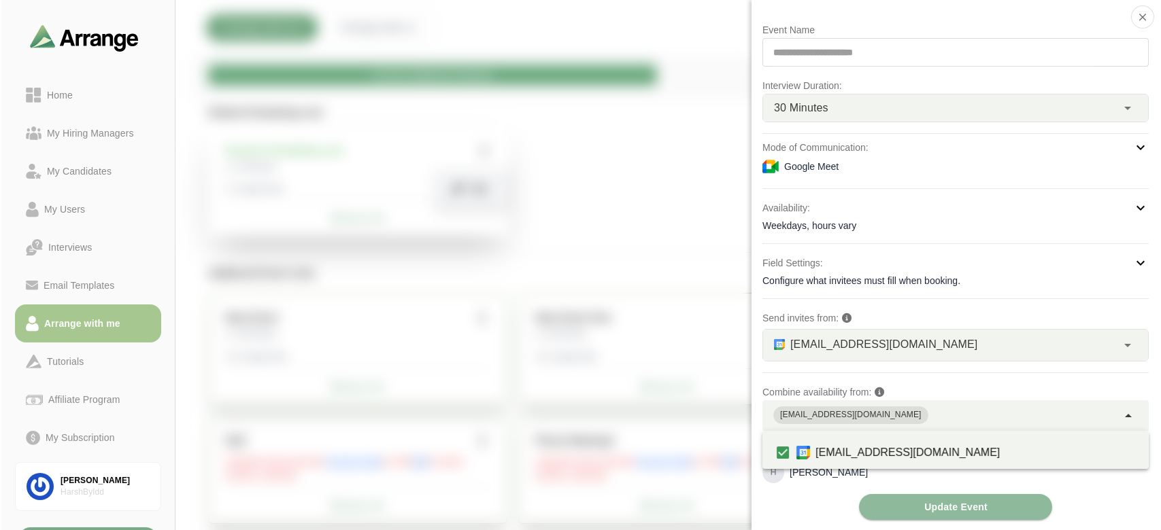
scroll to position [0, 0]
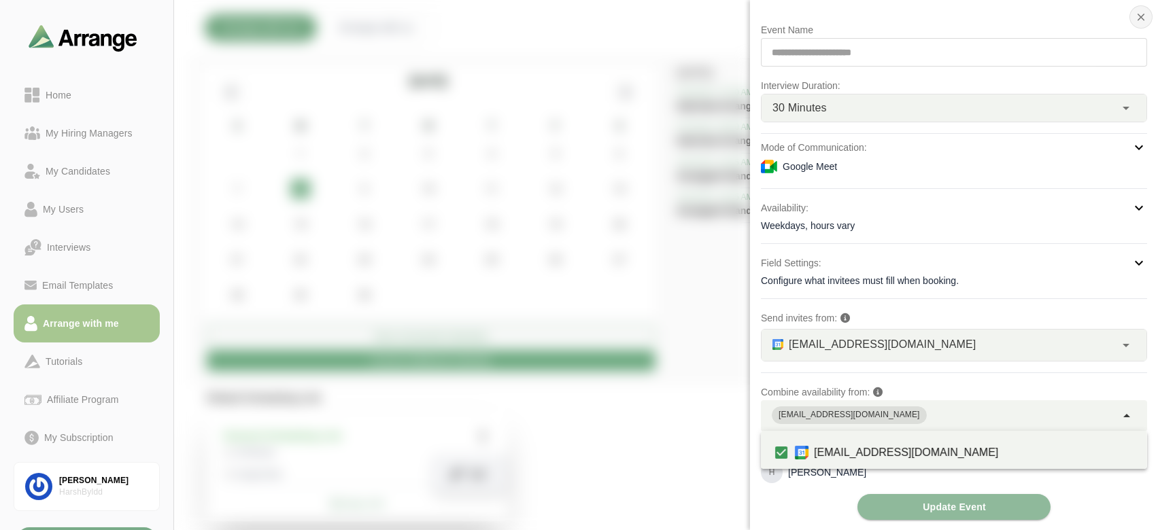
click at [1145, 12] on icon "button" at bounding box center [1141, 17] width 12 height 12
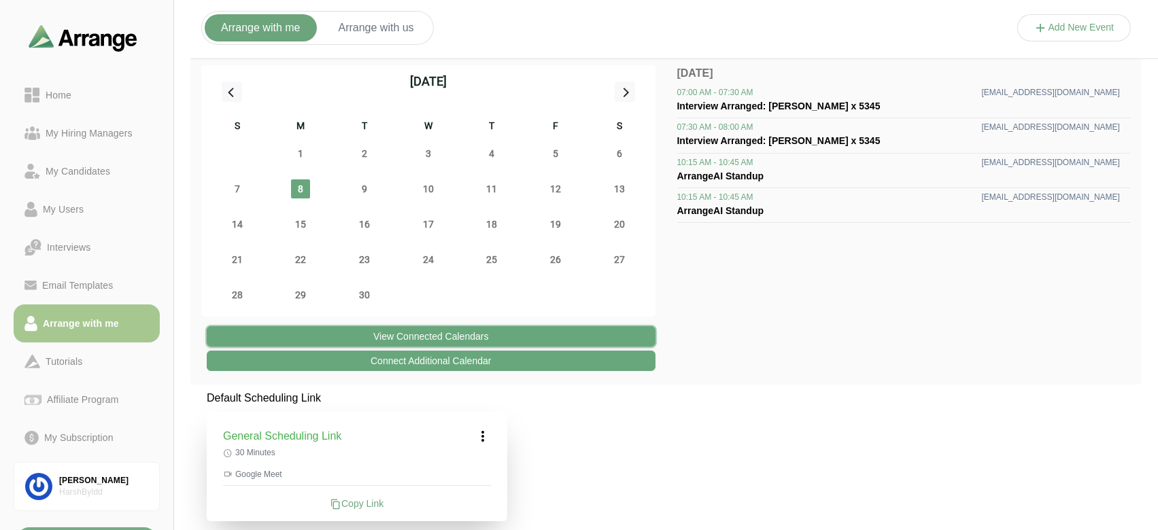
click at [544, 335] on button "View Connected Calendars" at bounding box center [431, 336] width 449 height 20
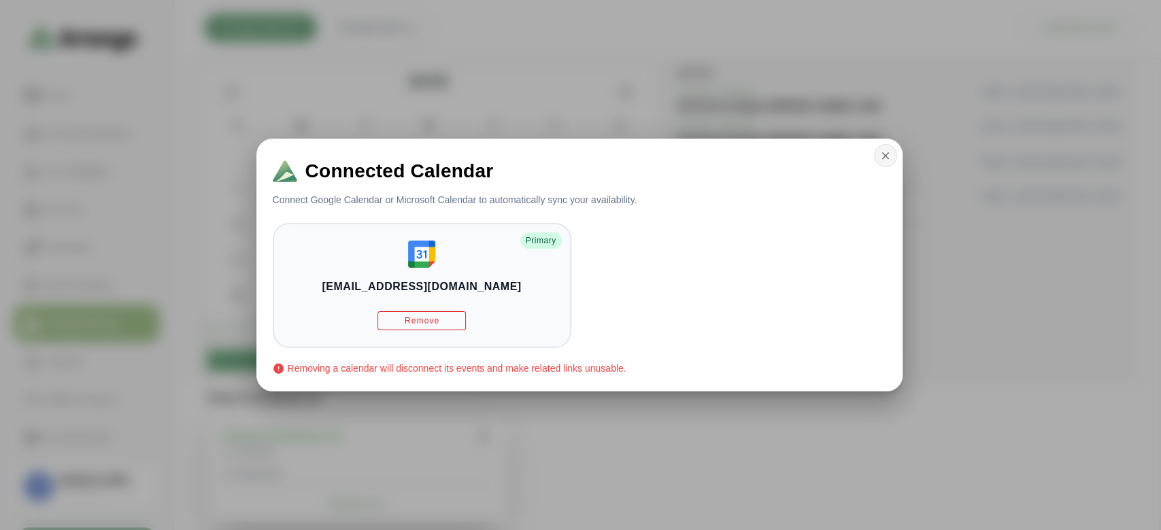
click at [879, 160] on icon "button" at bounding box center [885, 156] width 12 height 12
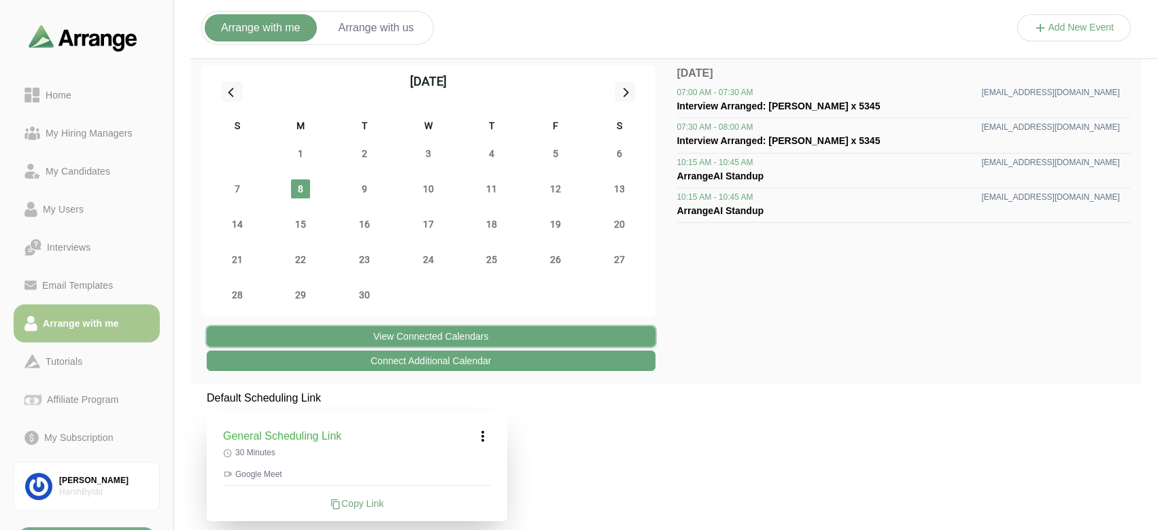
click at [476, 333] on button "View Connected Calendars" at bounding box center [431, 336] width 449 height 20
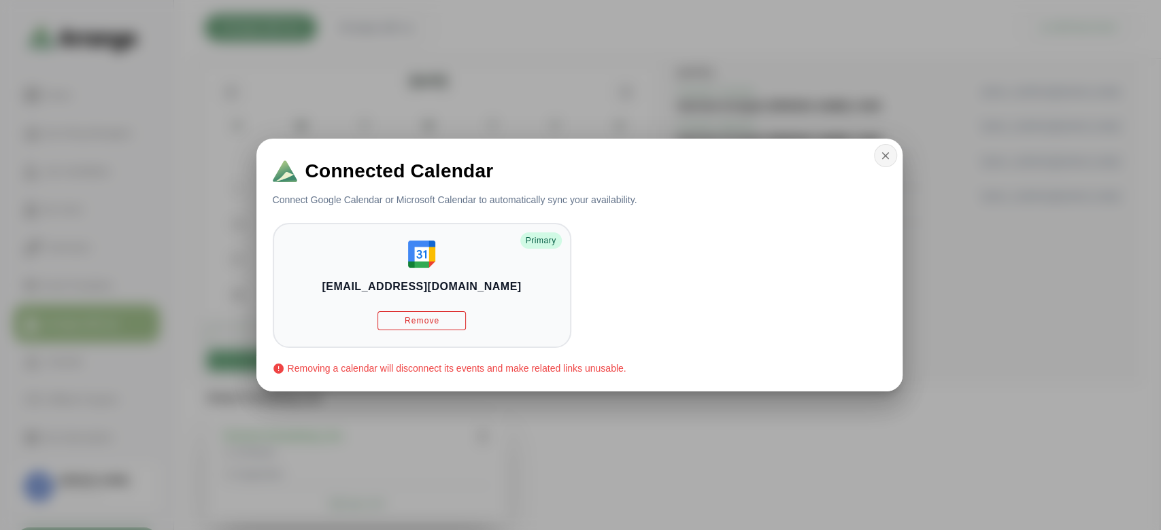
click at [895, 151] on button "button" at bounding box center [885, 155] width 23 height 23
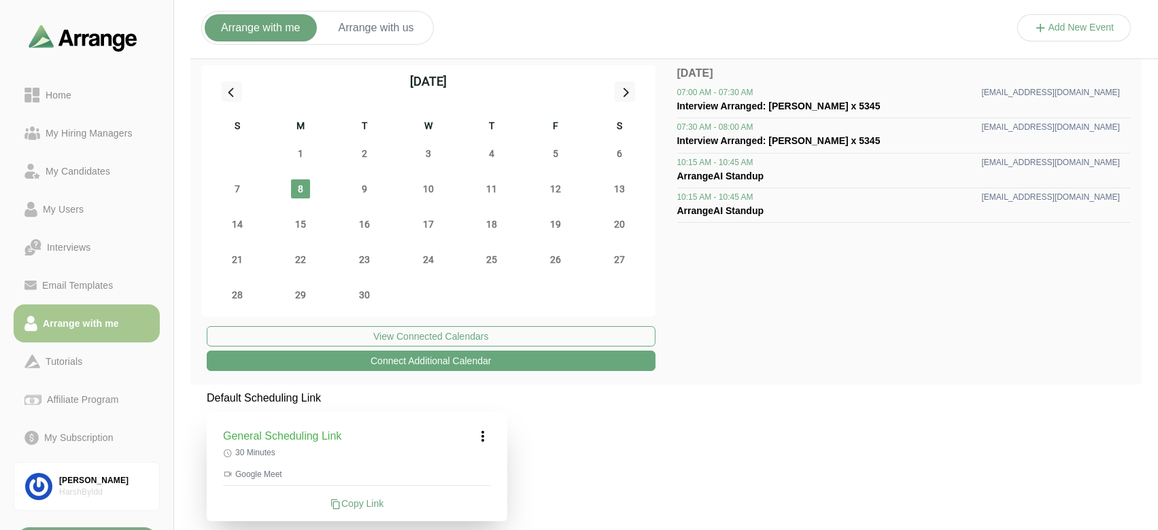
click at [565, 348] on div "View Connected Calendars Connect Additional Calendar" at bounding box center [428, 350] width 454 height 48
click at [566, 351] on button "Connect Additional Calendar" at bounding box center [431, 361] width 449 height 20
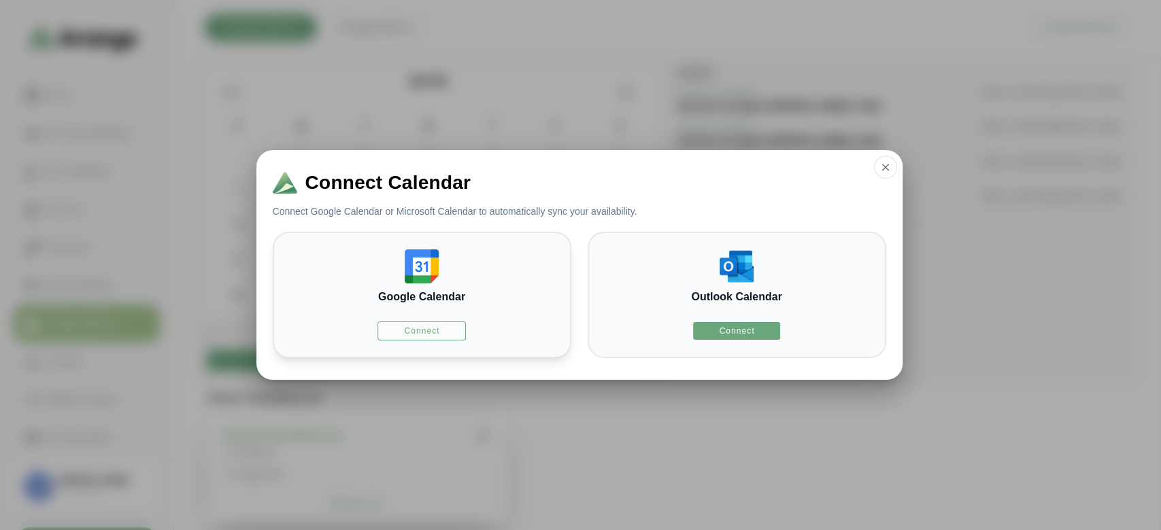
click at [450, 333] on button "Connect" at bounding box center [421, 331] width 88 height 19
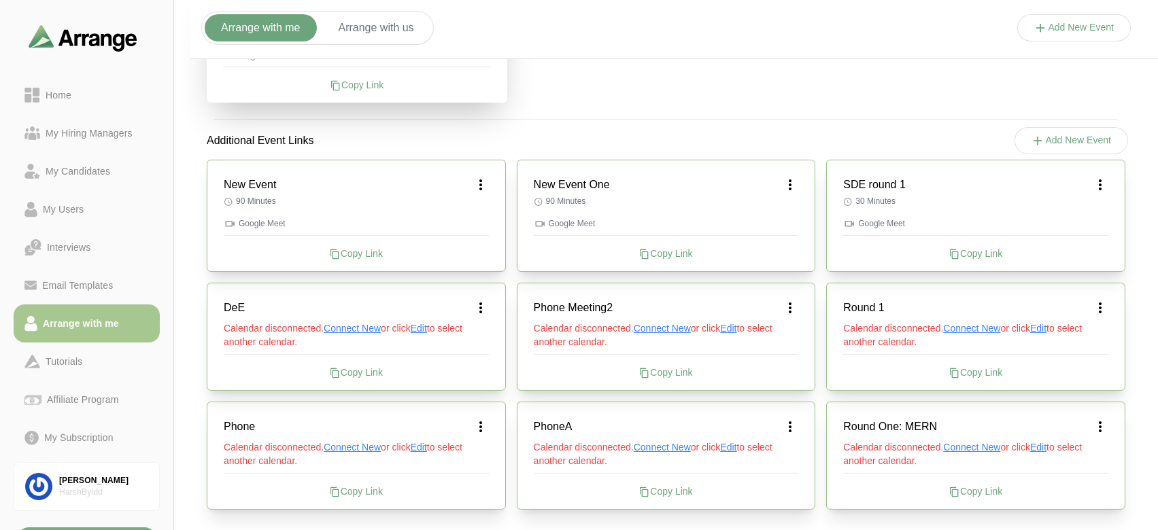
scroll to position [424, 0]
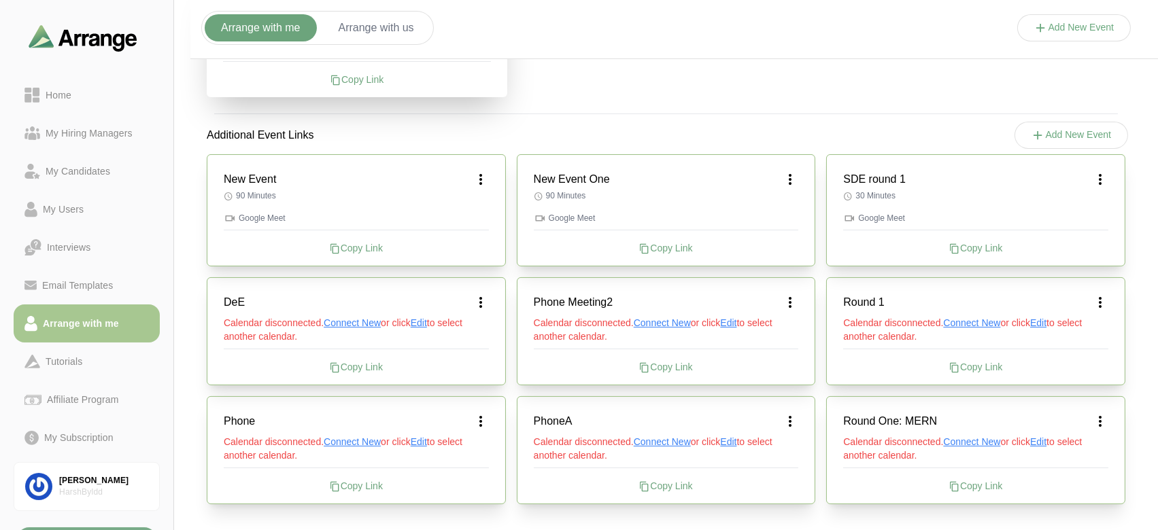
click at [1060, 24] on button "Add New Event" at bounding box center [1074, 27] width 114 height 27
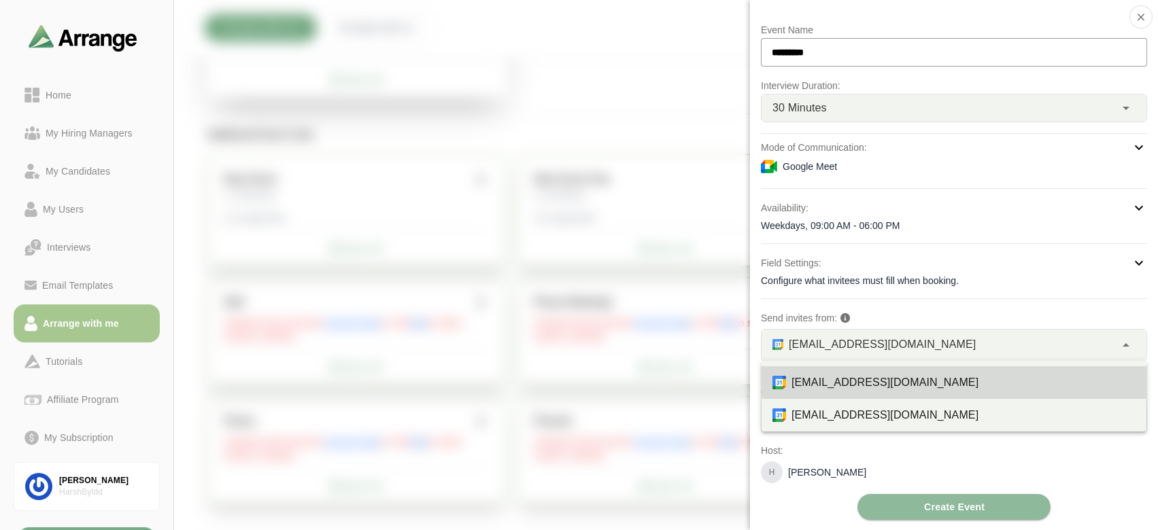
click at [967, 355] on div "harsh@byldd.com *" at bounding box center [939, 345] width 354 height 31
click at [907, 420] on div "satyasgh0705@gmail.com" at bounding box center [964, 415] width 344 height 16
type input "**"
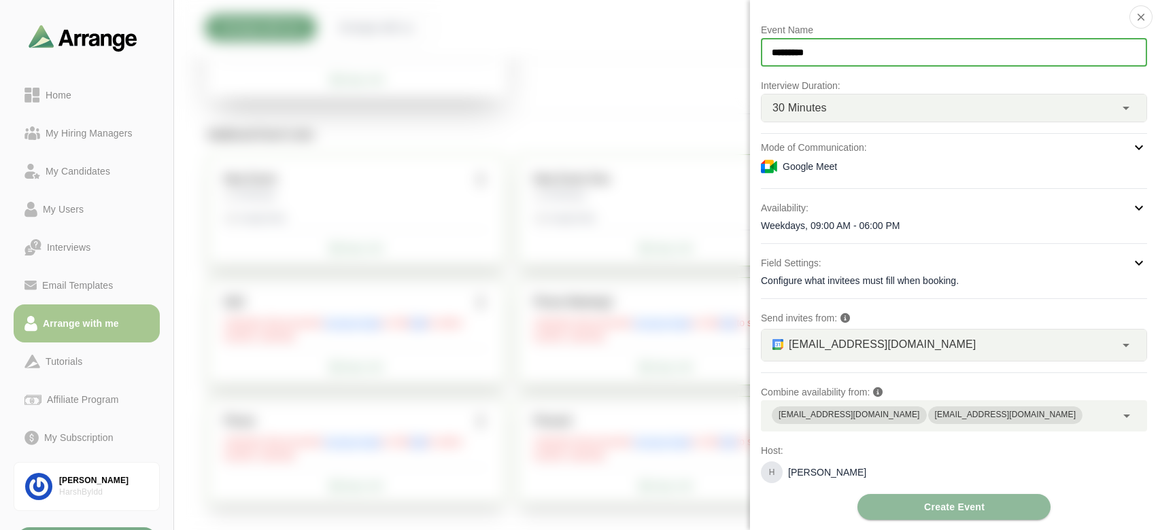
drag, startPoint x: 879, startPoint y: 53, endPoint x: 733, endPoint y: 48, distance: 146.3
click at [1017, 41] on div "Event Name ********* Interview Duration: 30 Minutes ** Mode of Communication: G…" at bounding box center [1074, 41] width 114 height 0
type input "*******"
click at [892, 505] on button "Create Event" at bounding box center [954, 507] width 193 height 26
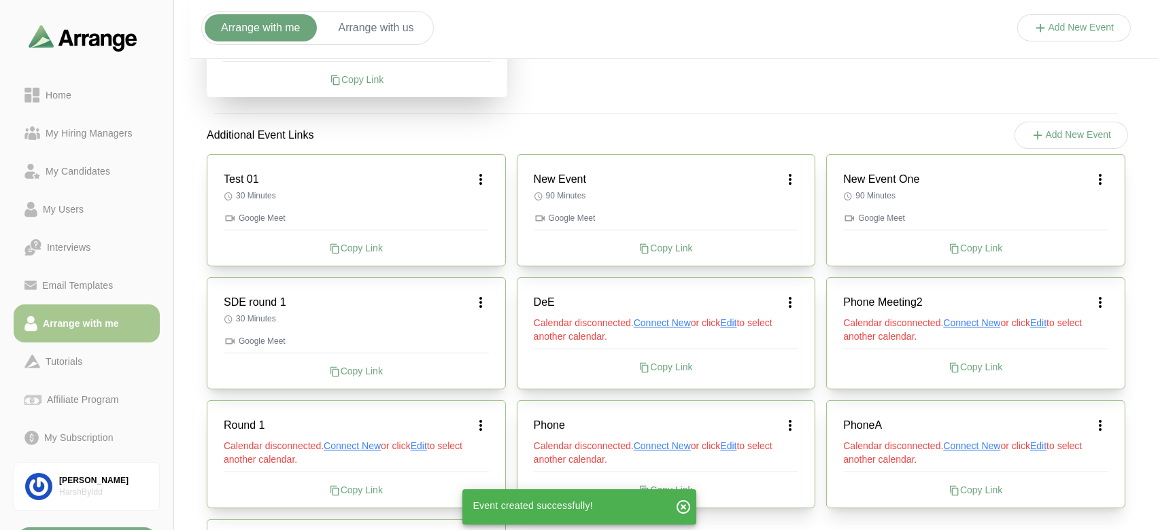
click at [375, 248] on div "Copy Link" at bounding box center [356, 248] width 265 height 14
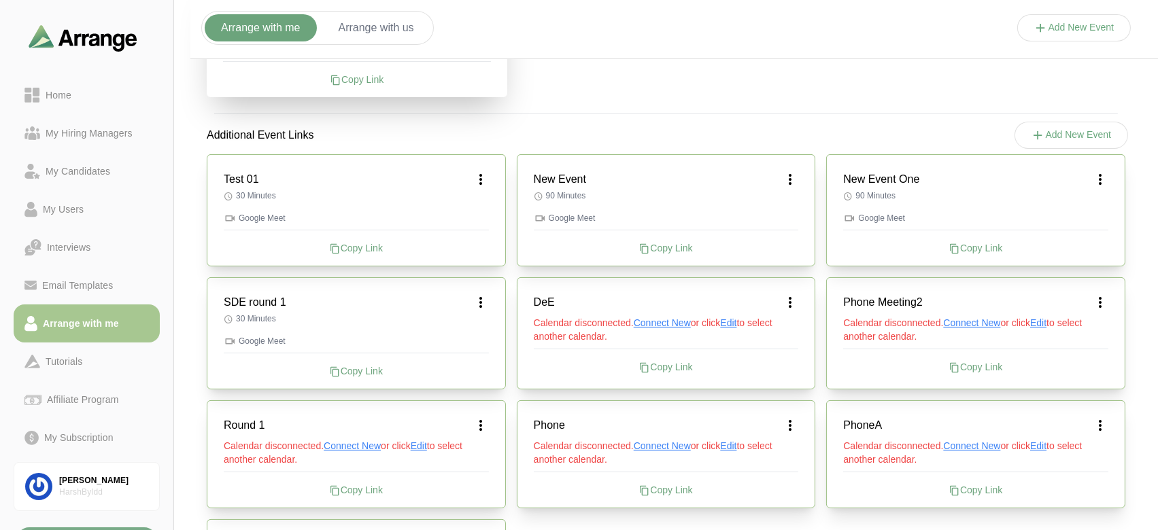
click at [490, 174] on div "Test 01 30 Minutes Google Meet Copy Link" at bounding box center [356, 210] width 299 height 112
click at [484, 178] on icon at bounding box center [481, 179] width 16 height 16
click at [484, 205] on div "Edit" at bounding box center [468, 217] width 63 height 25
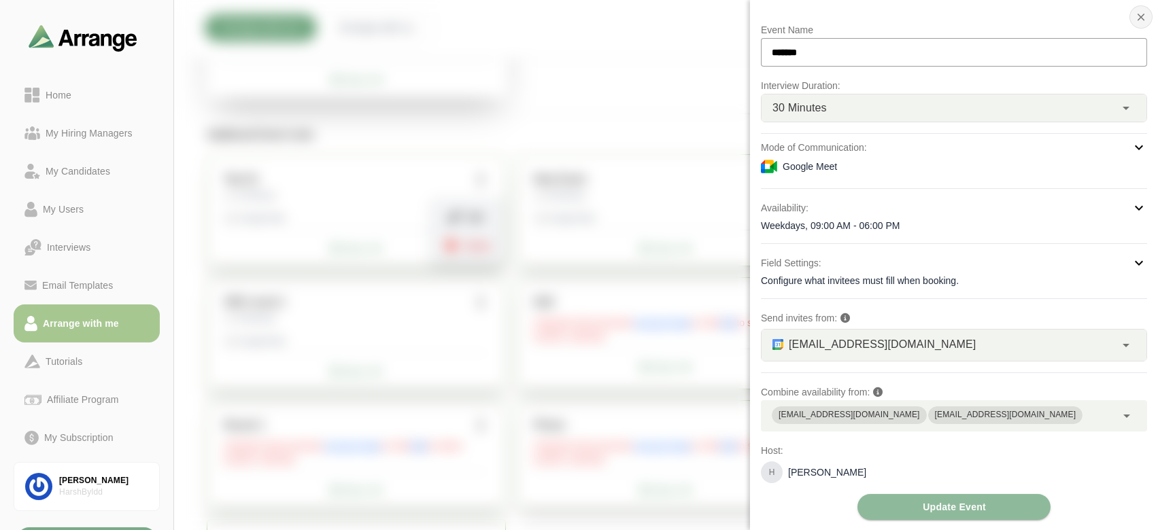
click at [1139, 17] on icon "button" at bounding box center [1141, 17] width 12 height 12
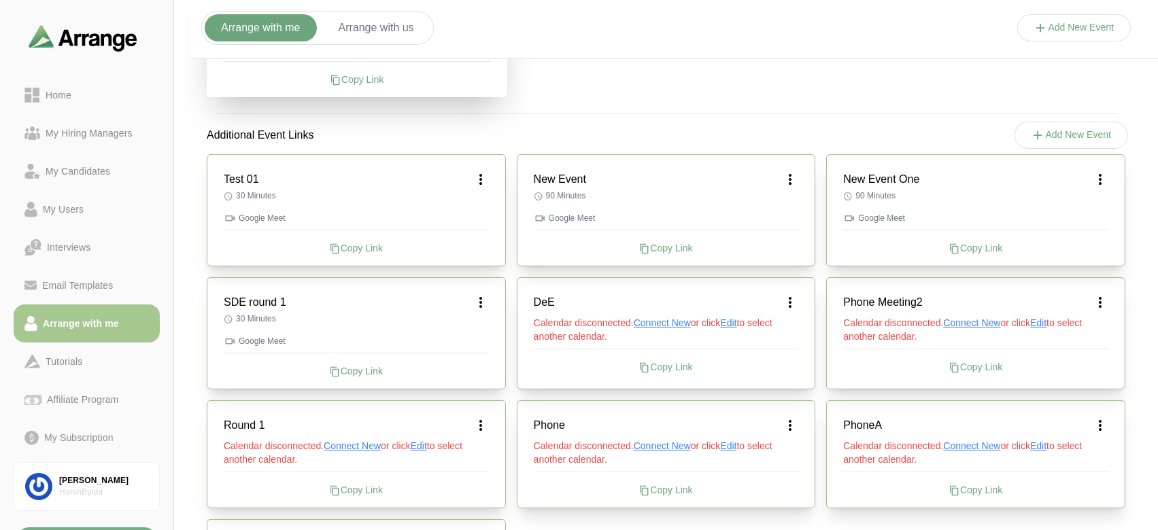
click at [475, 178] on icon at bounding box center [481, 179] width 16 height 16
click at [468, 231] on div "Edit Delete" at bounding box center [468, 232] width 75 height 66
click at [468, 218] on div "Edit" at bounding box center [468, 217] width 63 height 25
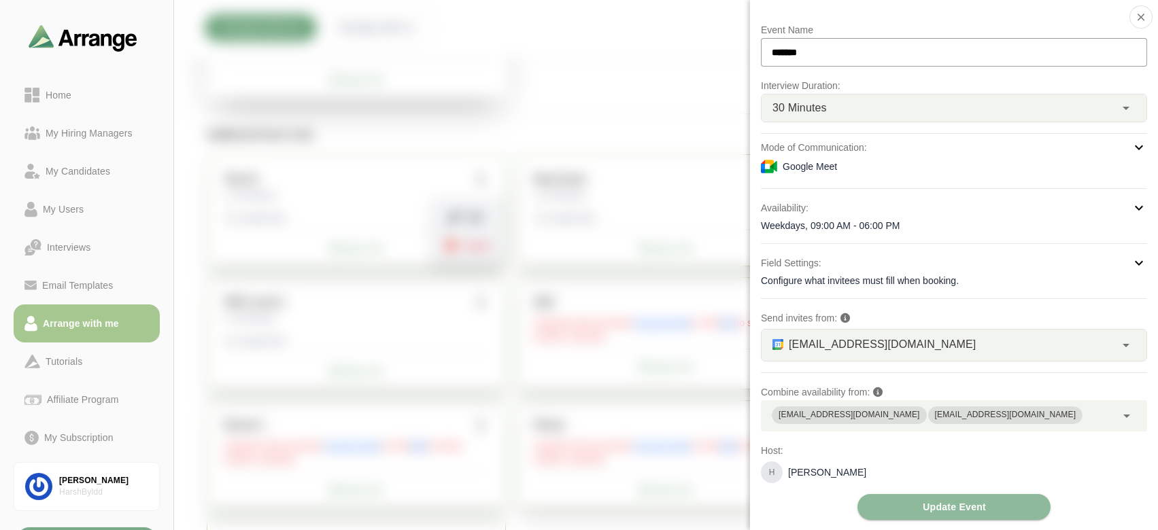
click at [915, 273] on div "Field Settings: Configure what invitees must fill when booking." at bounding box center [954, 271] width 386 height 33
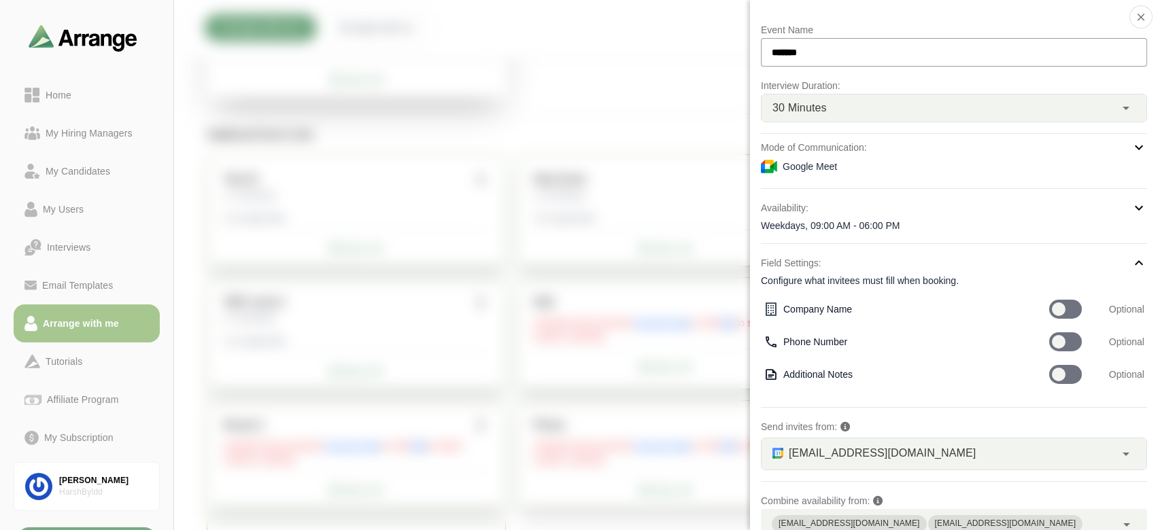
scroll to position [109, 0]
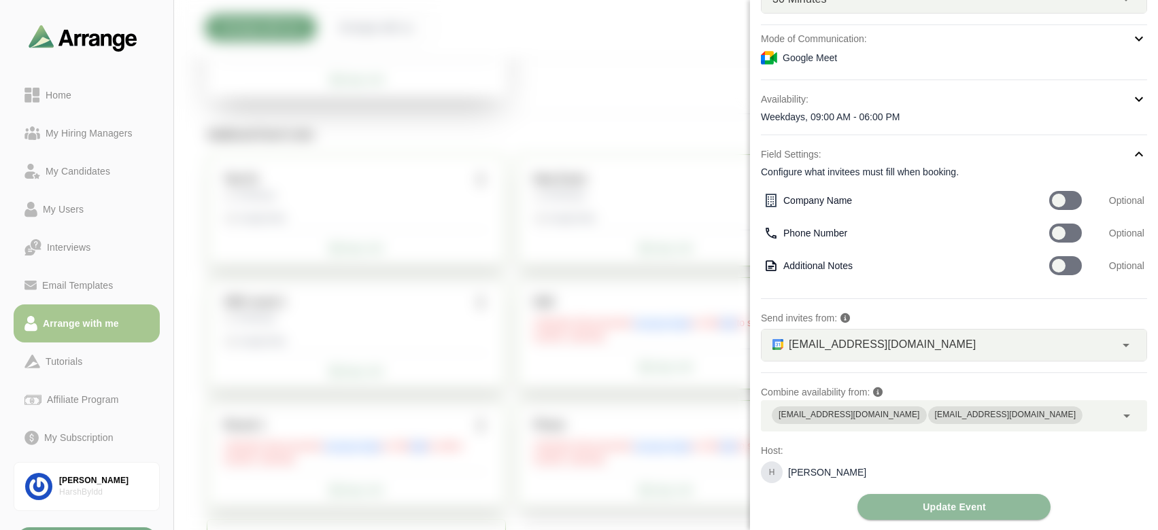
click at [920, 345] on span "satyasgh0705@gmail.com" at bounding box center [882, 345] width 187 height 18
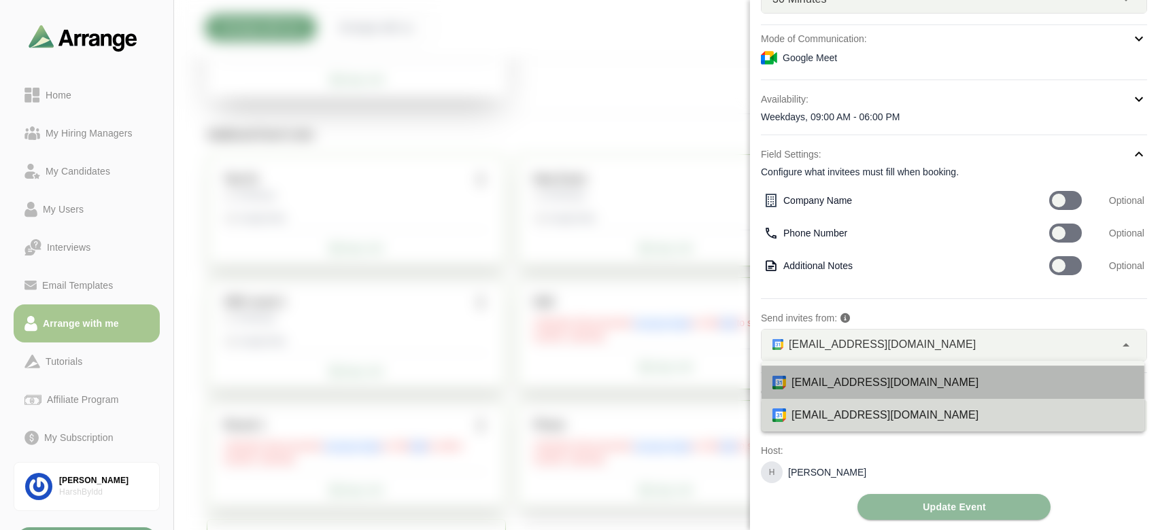
click at [883, 386] on div "[EMAIL_ADDRESS][DOMAIN_NAME]" at bounding box center [963, 383] width 342 height 16
type input "*"
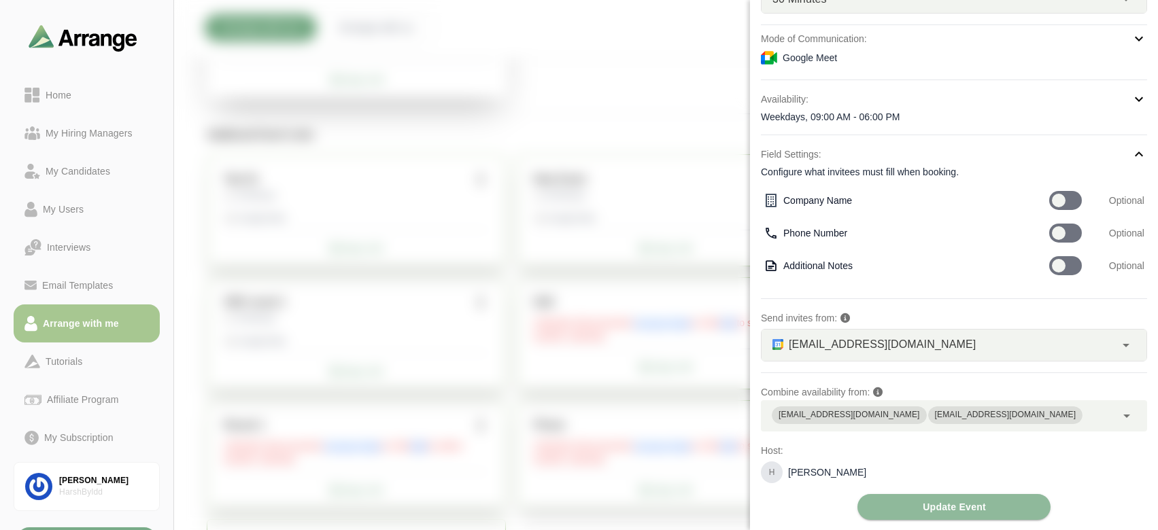
click at [883, 405] on div "harsh@byldd.com satyasgh0705@gmail.com" at bounding box center [938, 416] width 355 height 31
click at [828, 509] on div "Event Name ******* Interview Duration: 30 Minutes ** Mode of Communication: Goo…" at bounding box center [954, 216] width 386 height 607
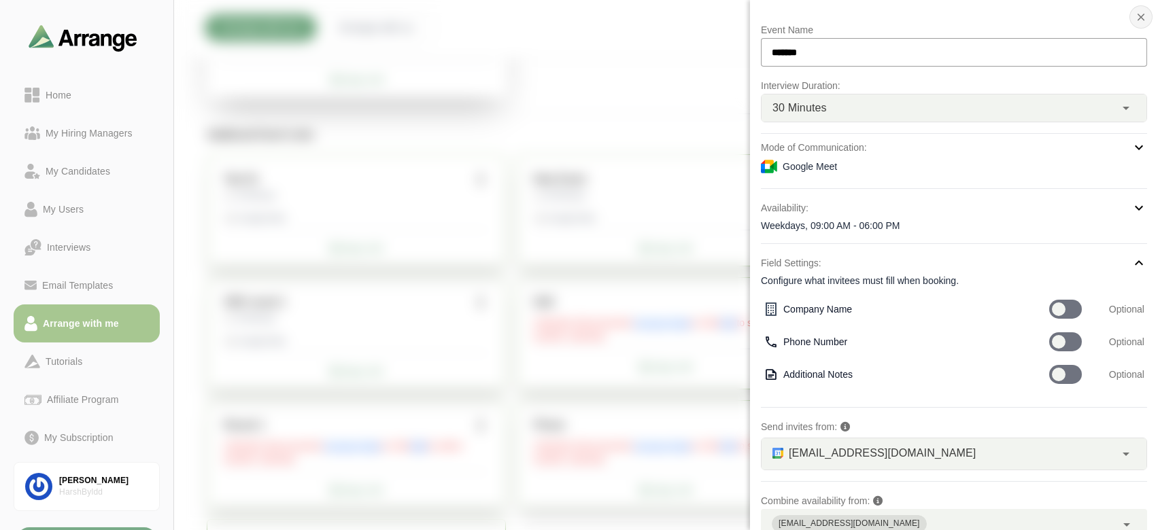
click at [1136, 15] on icon "button" at bounding box center [1141, 17] width 12 height 12
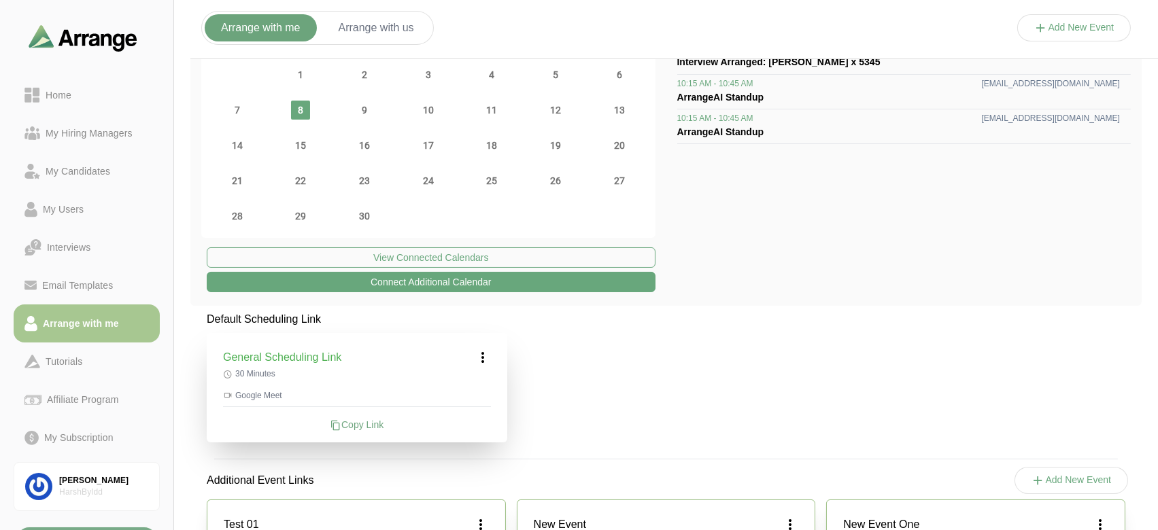
scroll to position [68, 0]
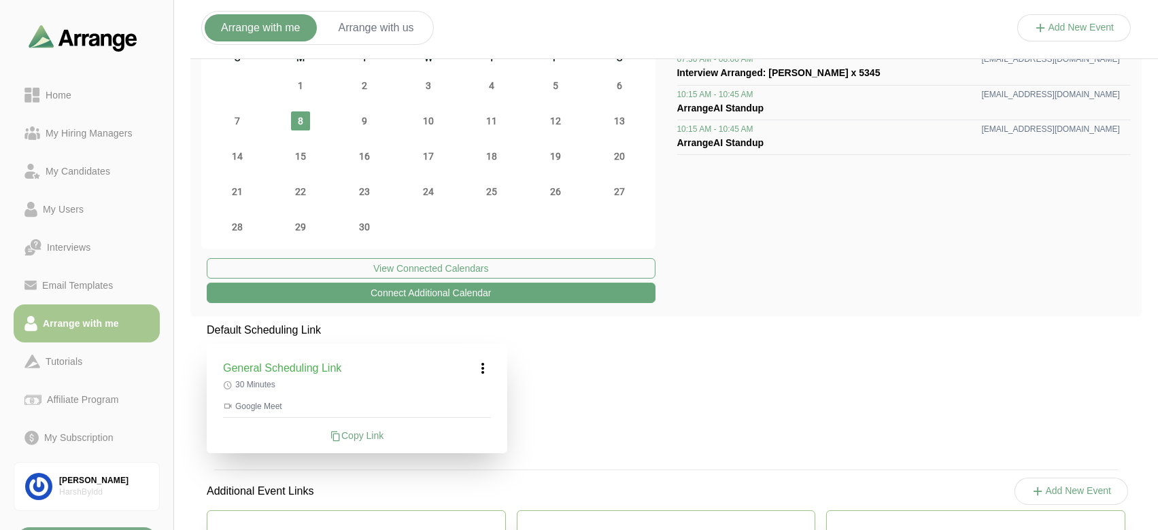
click at [483, 360] on icon at bounding box center [483, 368] width 16 height 16
click at [485, 400] on div "Edit" at bounding box center [470, 406] width 63 height 25
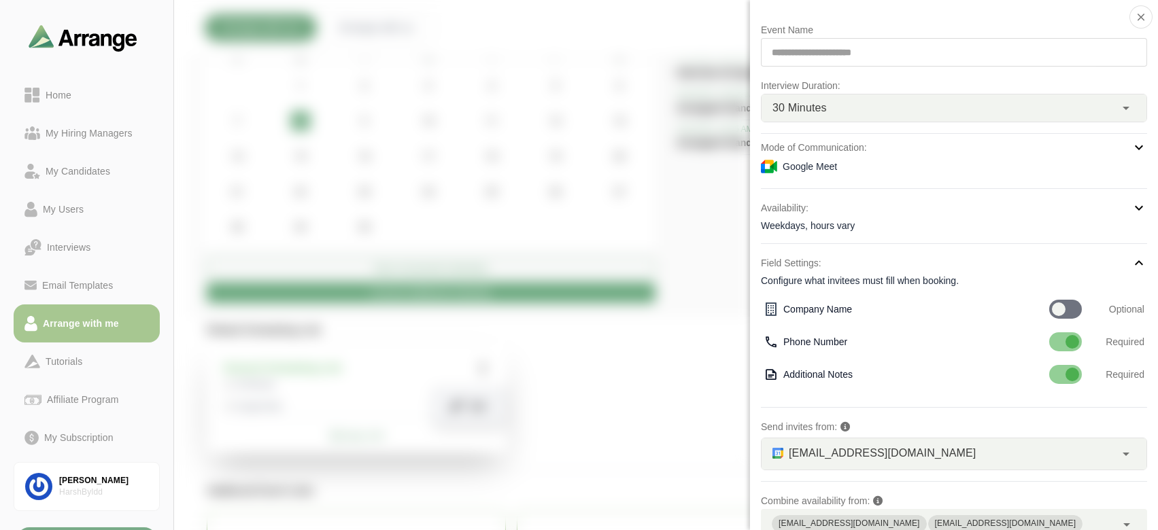
scroll to position [109, 0]
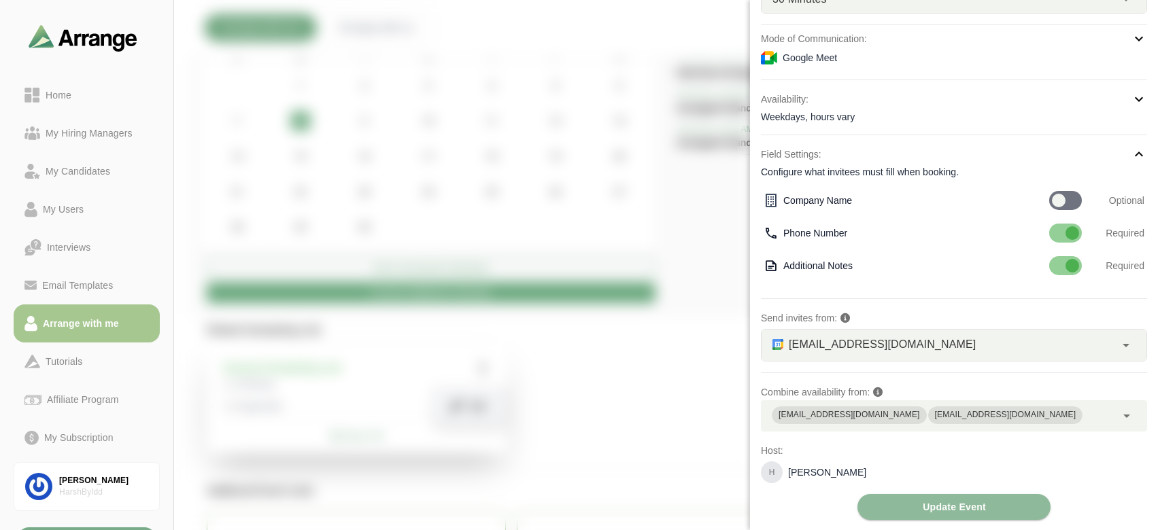
click at [948, 422] on span "satyasgh0705@gmail.com" at bounding box center [1005, 416] width 155 height 18
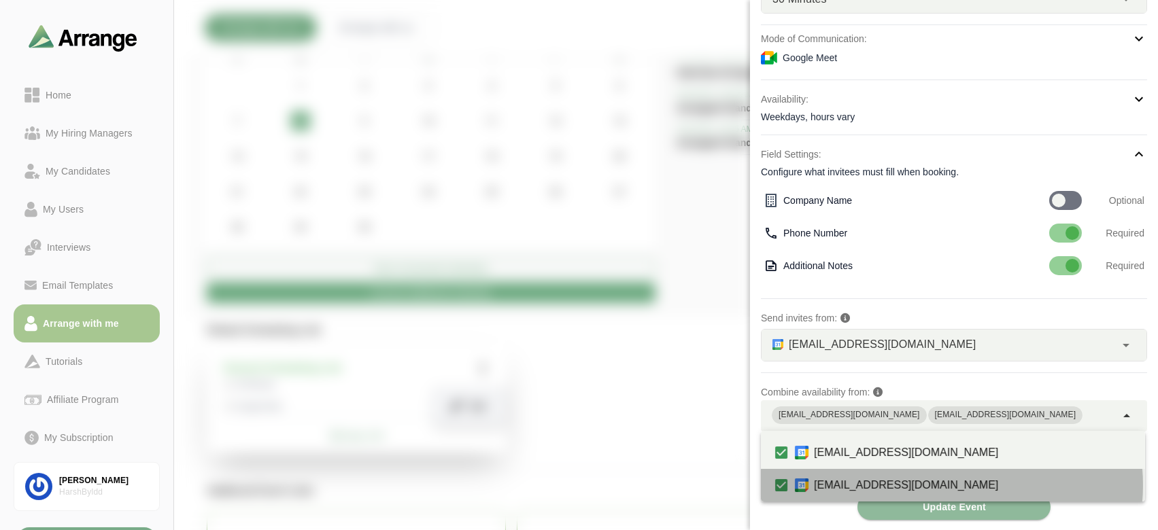
click at [886, 482] on span "satyasgh0705@gmail.com" at bounding box center [906, 486] width 198 height 42
click at [847, 501] on span "satyasgh0705@gmail.com" at bounding box center [906, 486] width 198 height 42
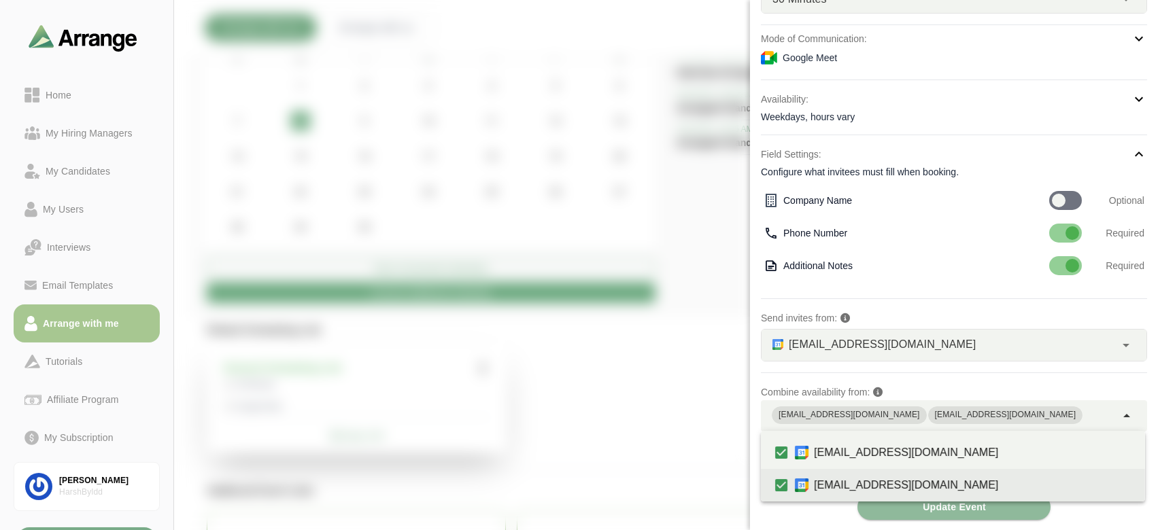
click at [866, 499] on span "satyasgh0705@gmail.com" at bounding box center [906, 486] width 198 height 42
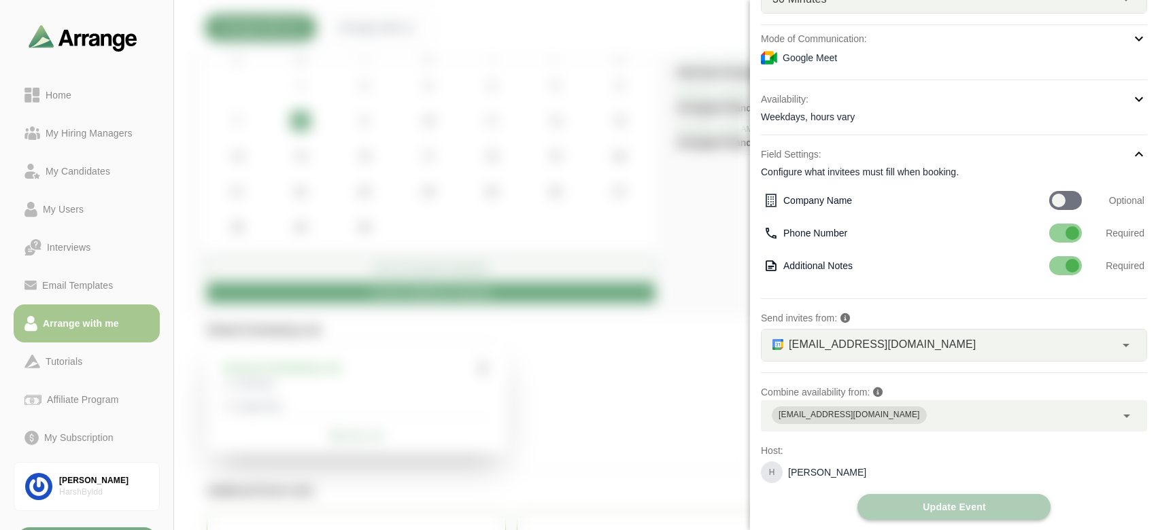
click at [868, 516] on button "Update Event" at bounding box center [954, 507] width 193 height 26
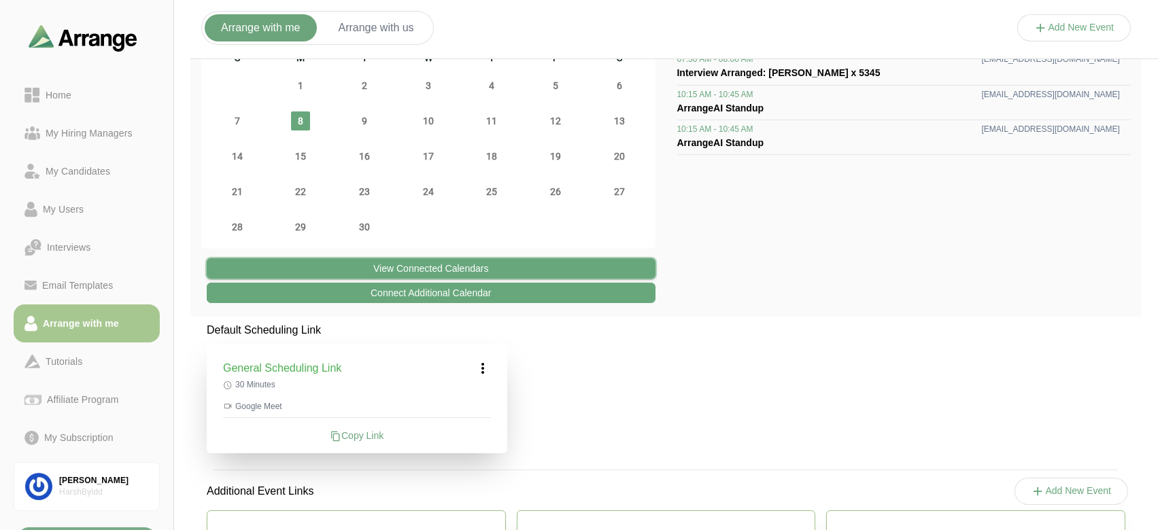
click at [572, 274] on button "View Connected Calendars" at bounding box center [431, 268] width 449 height 20
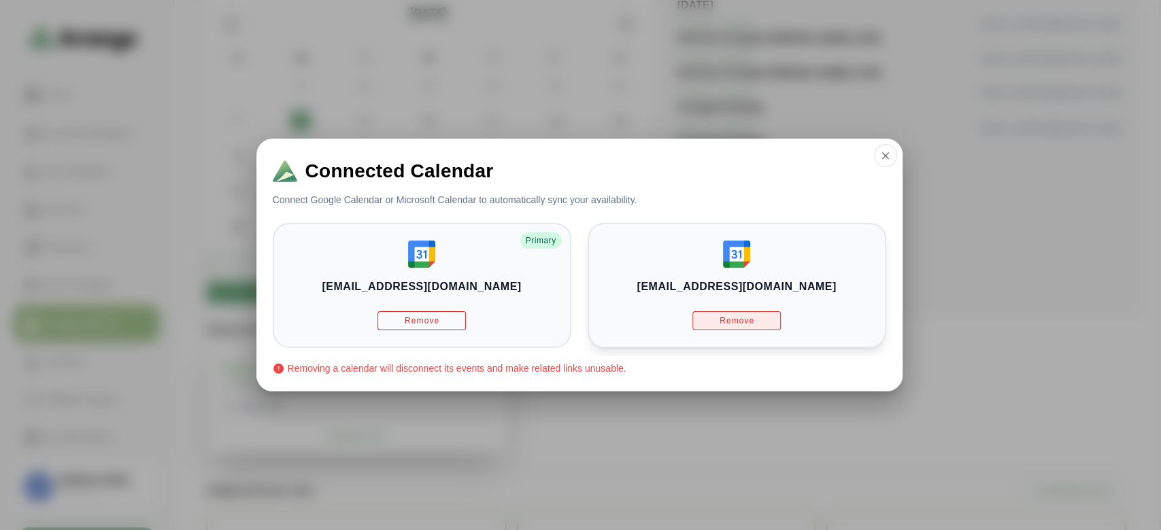
click at [773, 324] on button "Remove" at bounding box center [736, 320] width 88 height 19
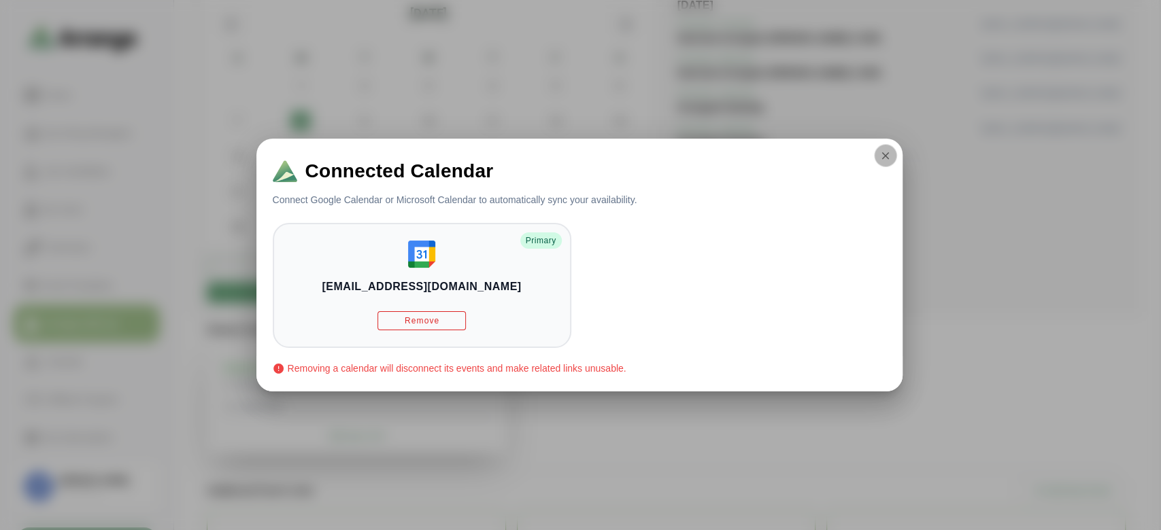
click at [894, 158] on button "button" at bounding box center [885, 155] width 23 height 23
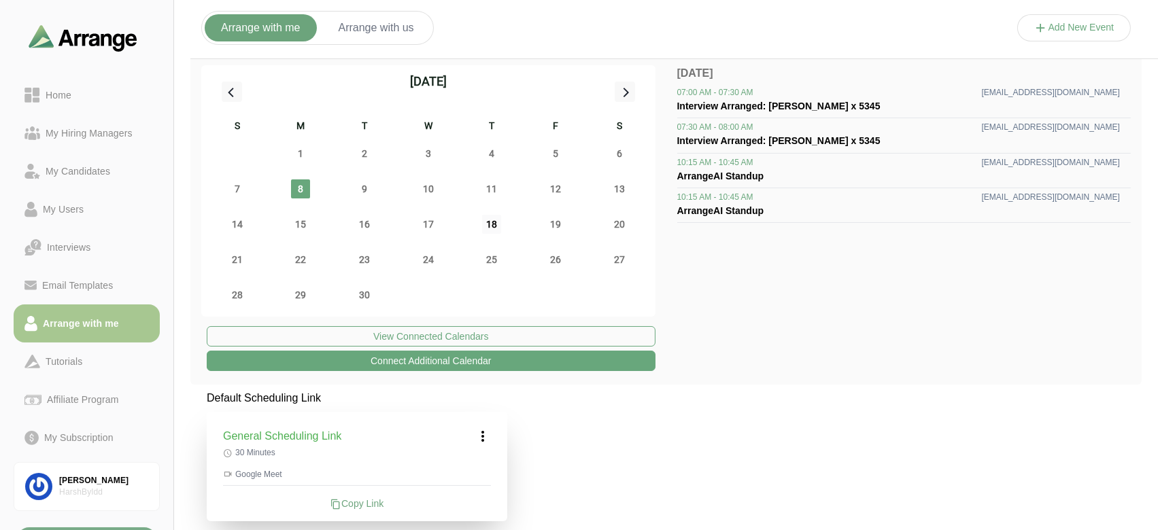
click at [500, 225] on span "18" at bounding box center [491, 224] width 19 height 19
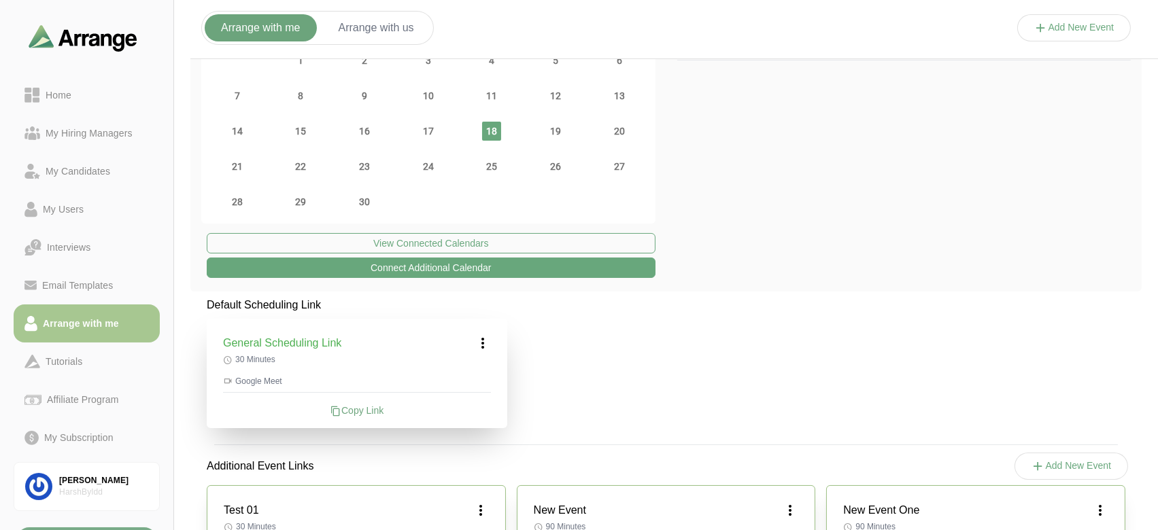
scroll to position [95, 0]
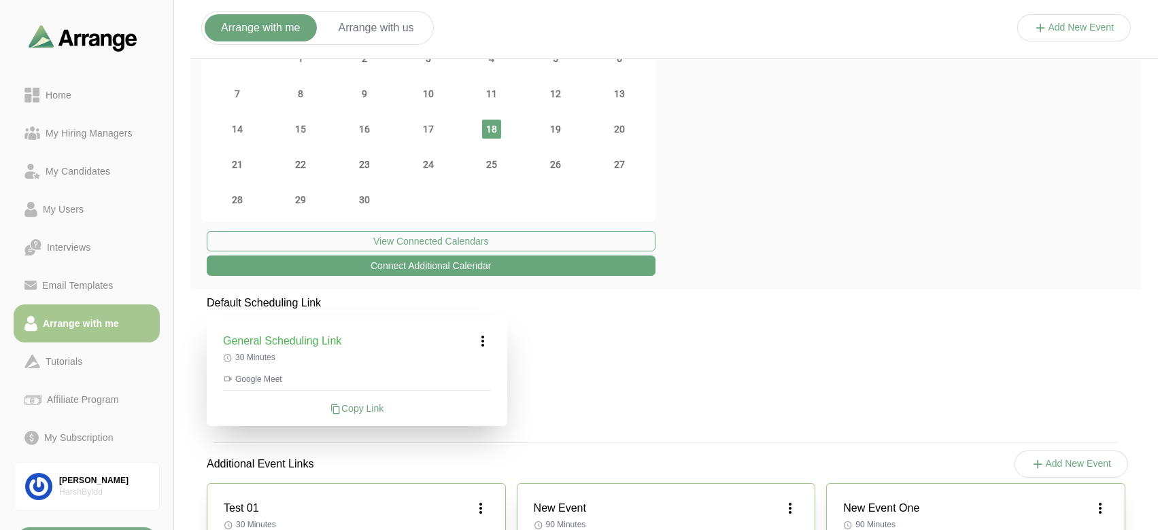
click at [358, 402] on div "Copy Link" at bounding box center [357, 409] width 268 height 14
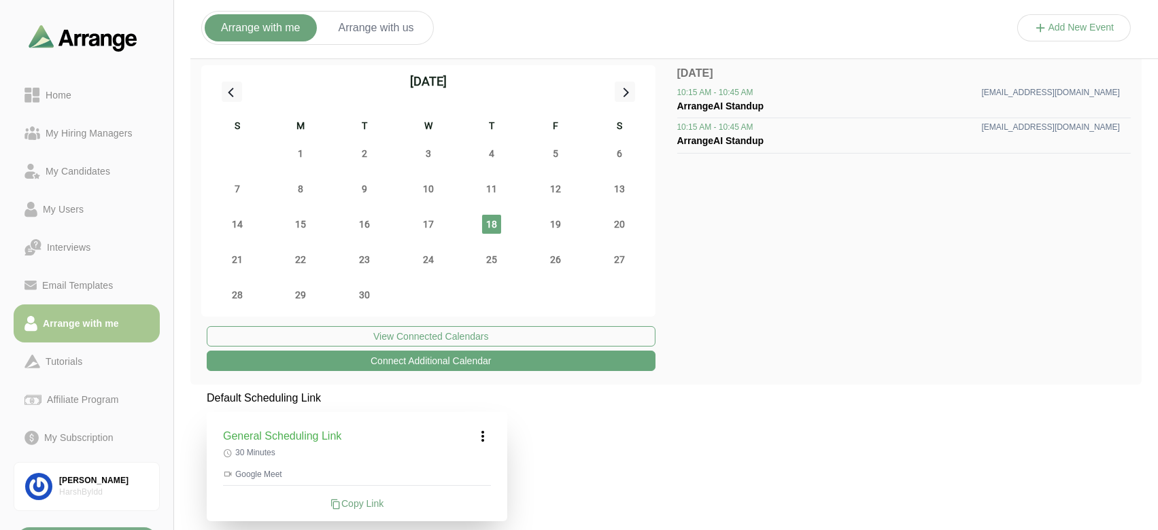
click at [479, 441] on icon at bounding box center [483, 436] width 16 height 16
click at [479, 464] on div "Edit" at bounding box center [470, 474] width 63 height 25
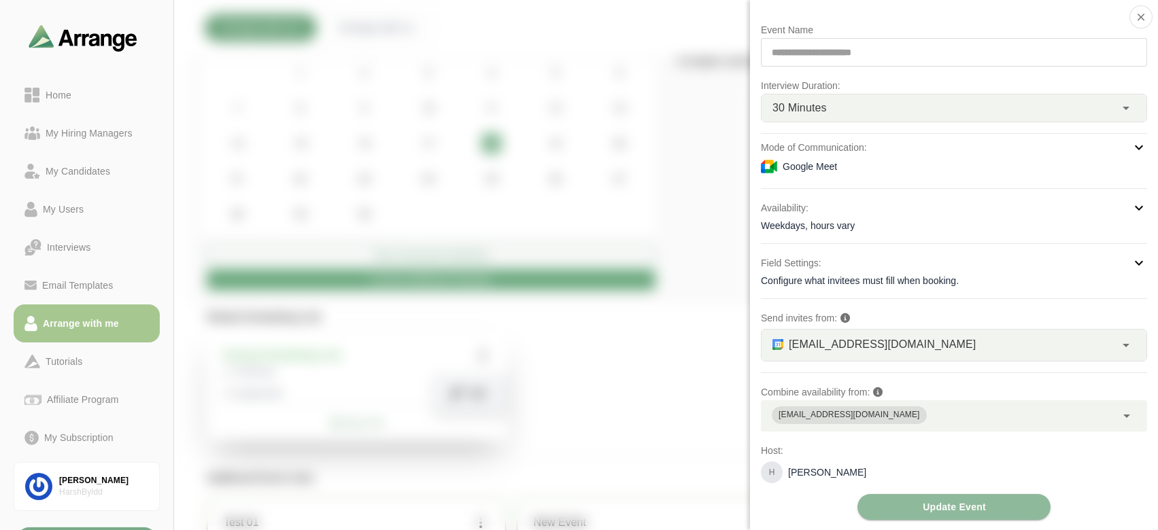
scroll to position [82, 0]
click at [834, 116] on div "30 Minutes **" at bounding box center [939, 108] width 354 height 27
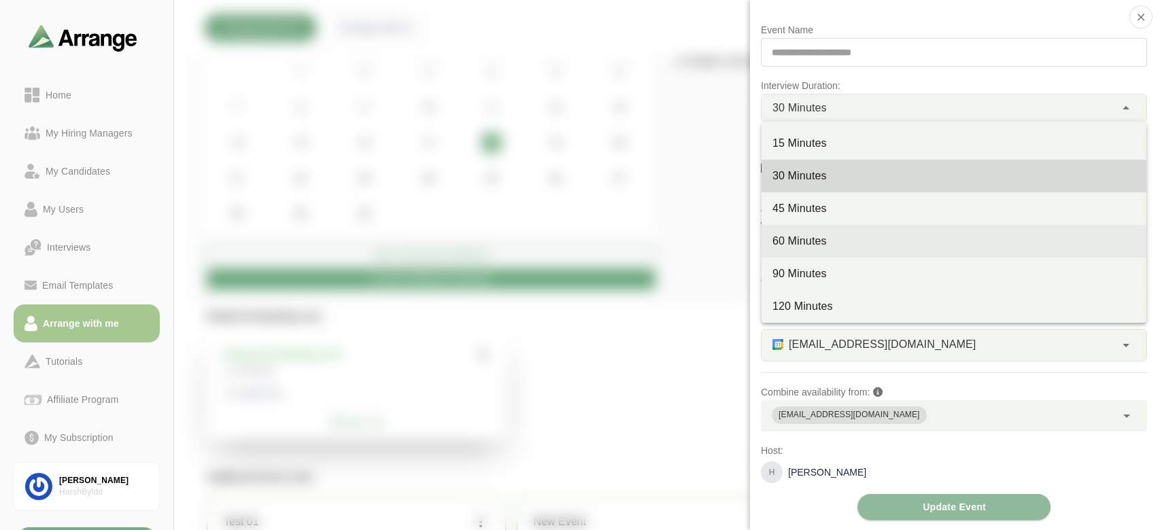
click at [837, 248] on div "60 Minutes" at bounding box center [954, 241] width 363 height 16
type input "**"
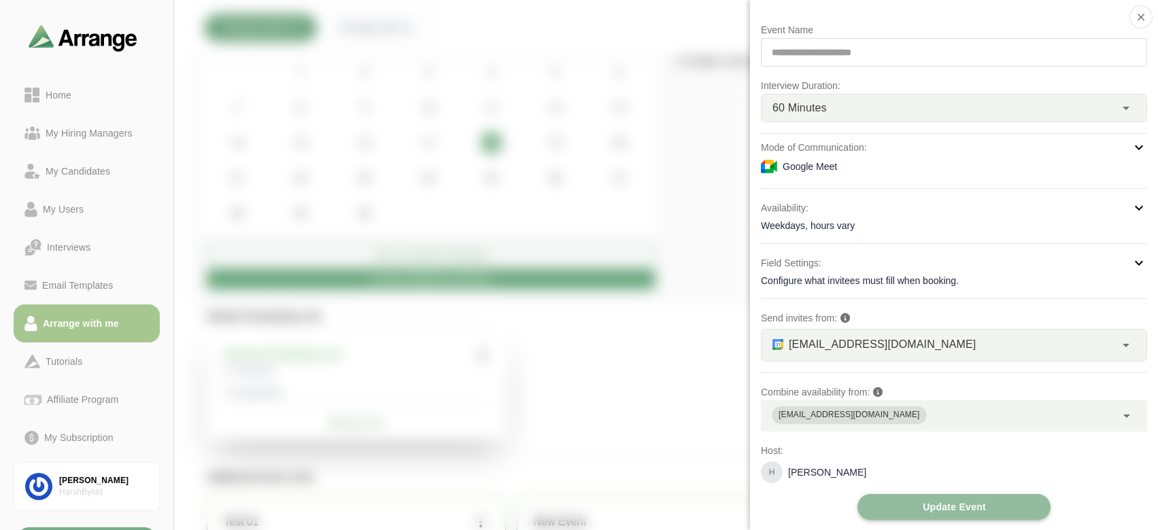
click at [881, 506] on button "Update Event" at bounding box center [954, 507] width 193 height 26
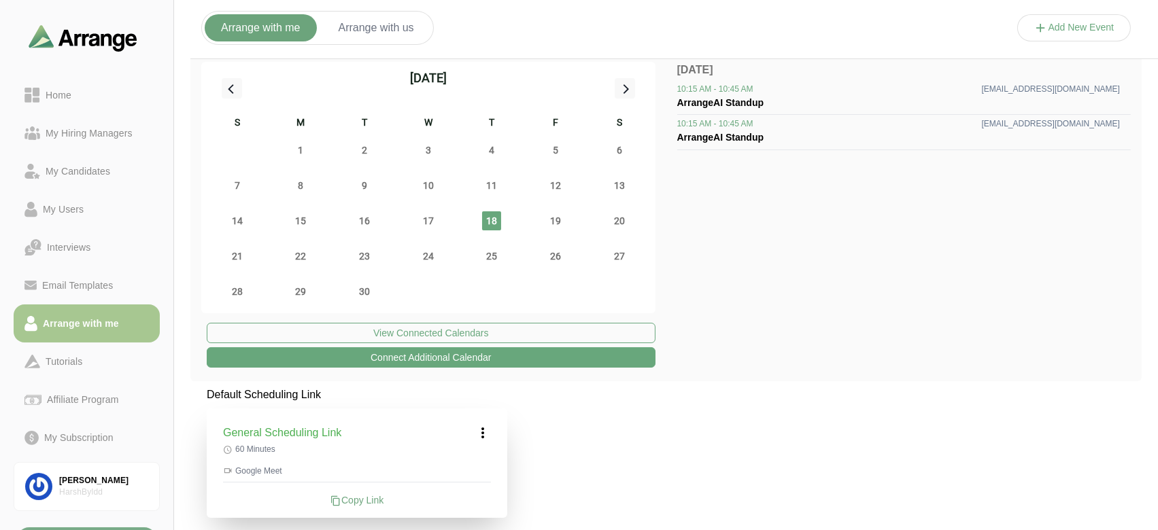
scroll to position [0, 0]
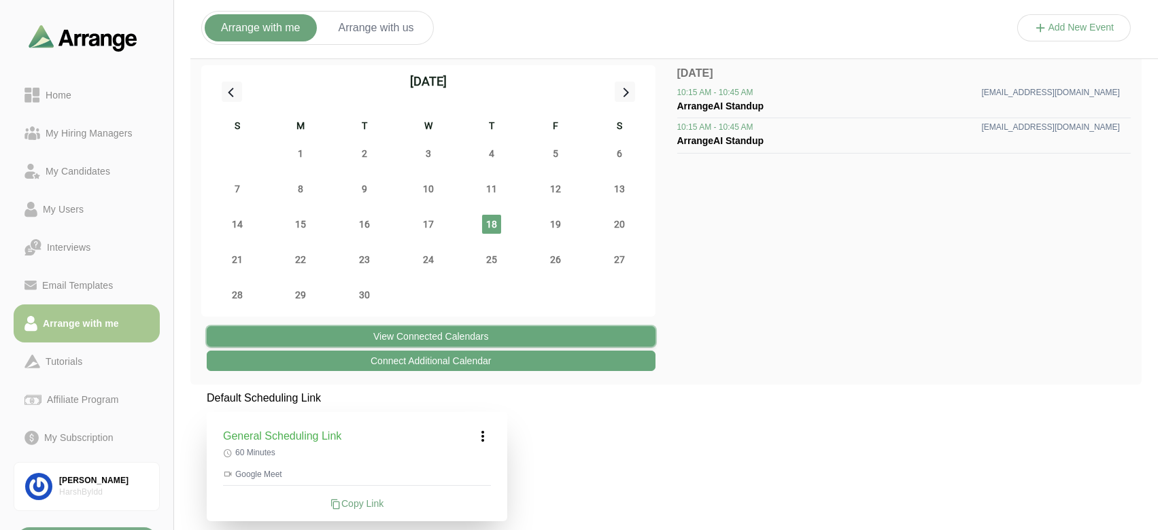
click at [292, 335] on button "View Connected Calendars" at bounding box center [431, 336] width 449 height 20
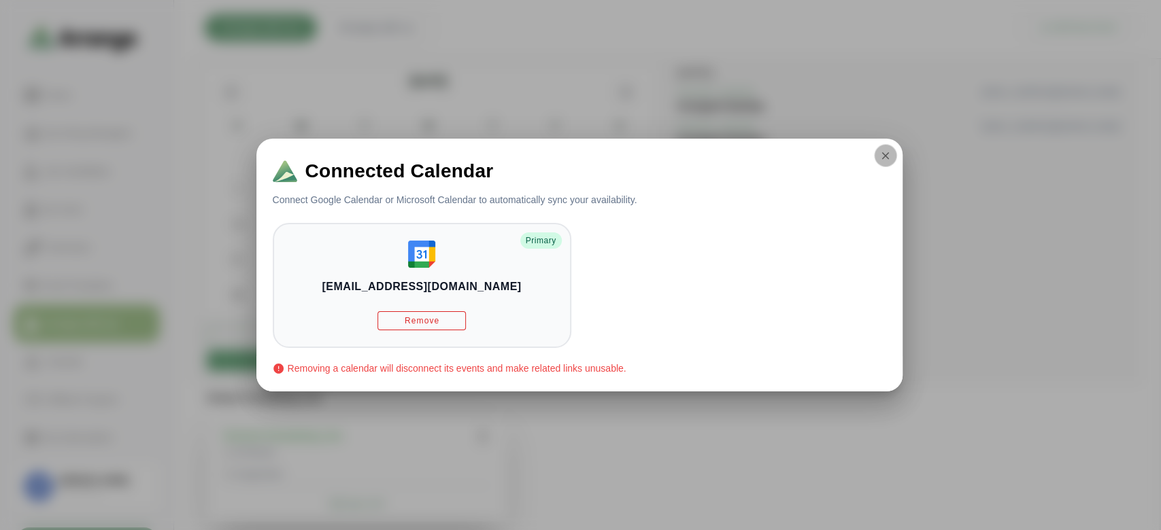
click at [888, 155] on icon "button" at bounding box center [885, 156] width 12 height 12
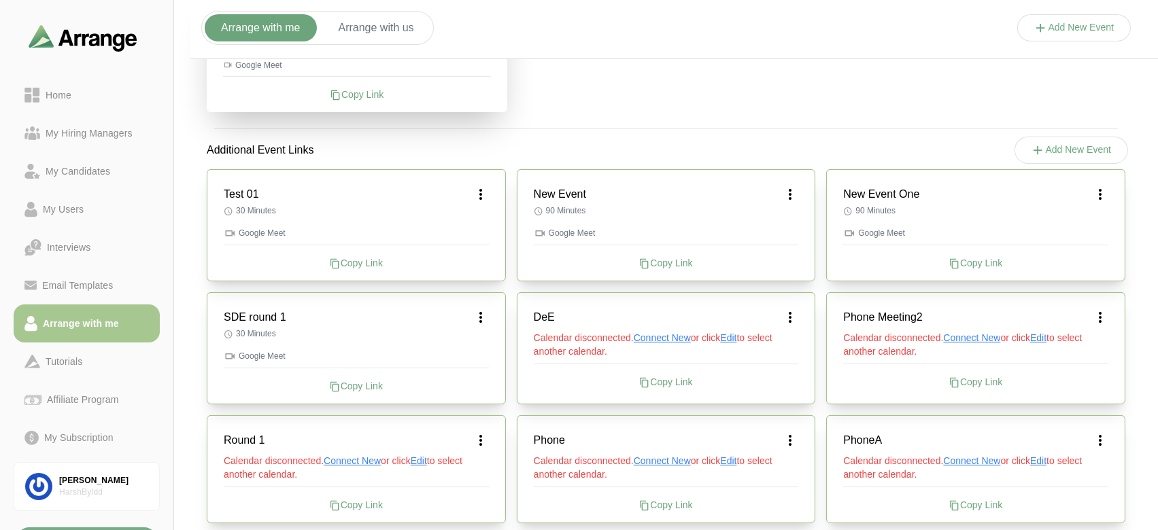
scroll to position [547, 0]
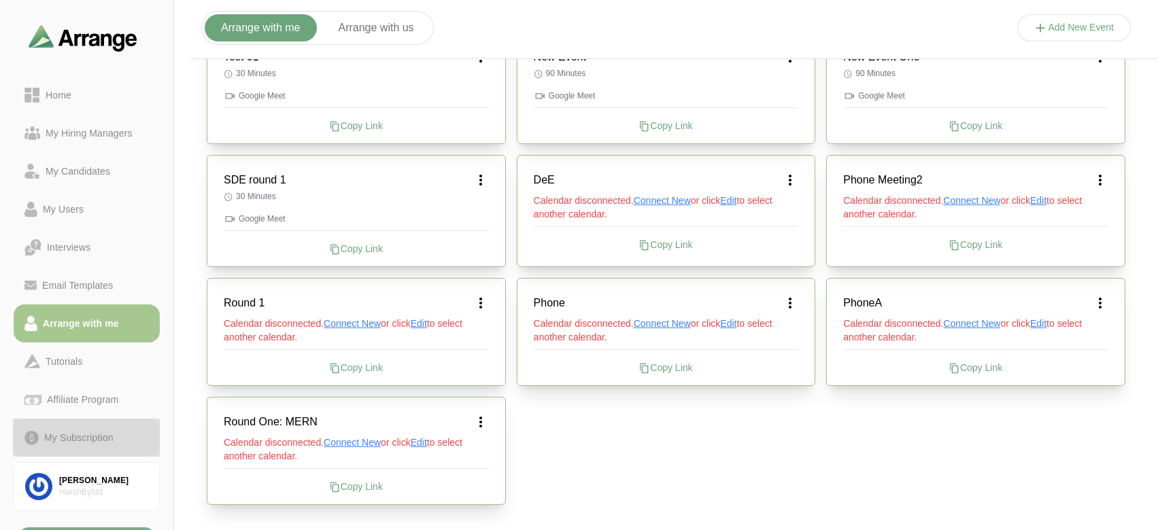
click at [64, 447] on link "My Subscription" at bounding box center [87, 438] width 146 height 38
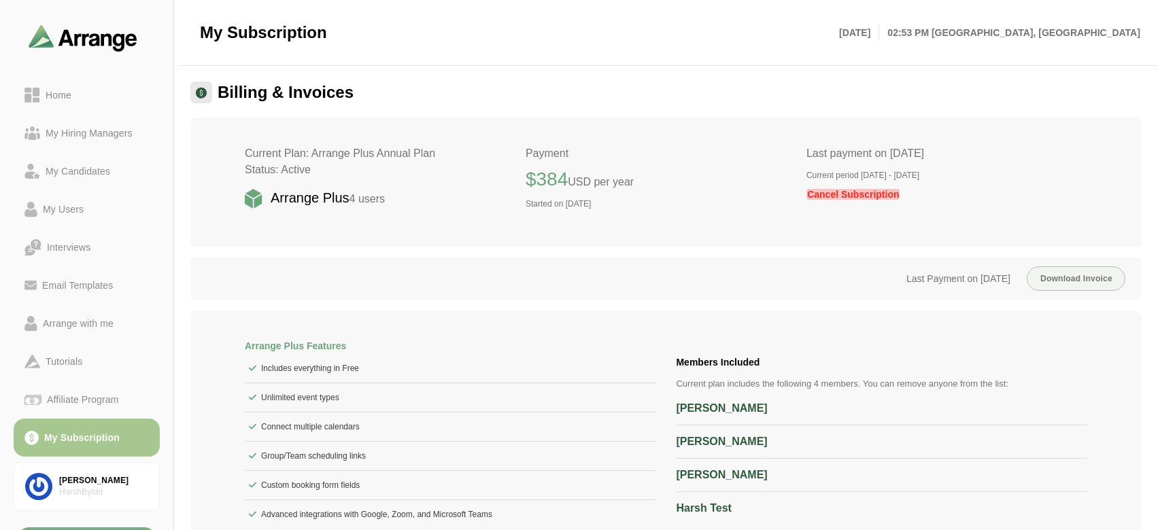
click at [853, 197] on span "Cancel Subscription" at bounding box center [853, 194] width 93 height 11
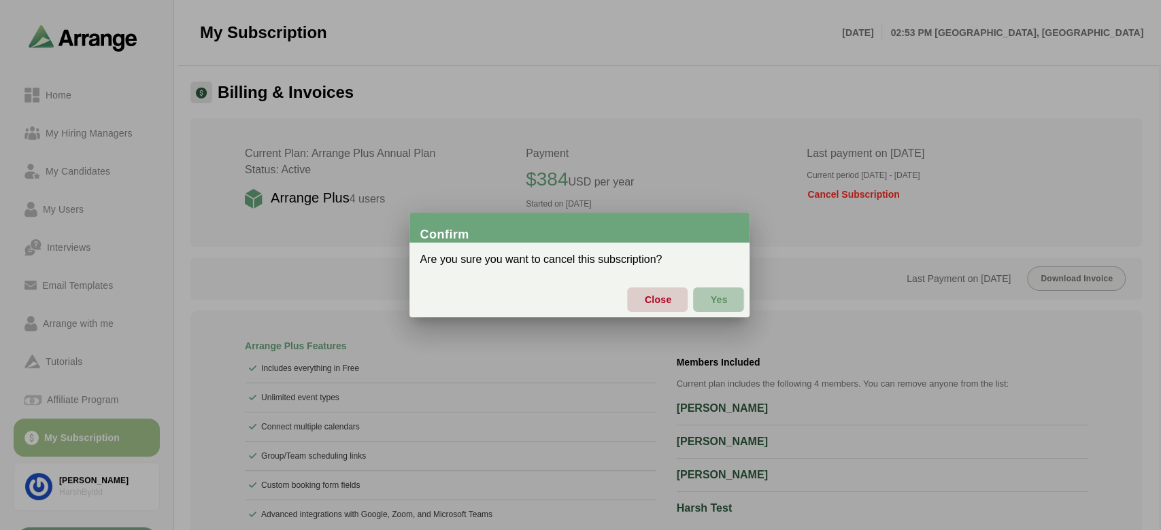
click at [713, 301] on span "Yes" at bounding box center [718, 300] width 18 height 29
